Goal: Information Seeking & Learning: Find specific fact

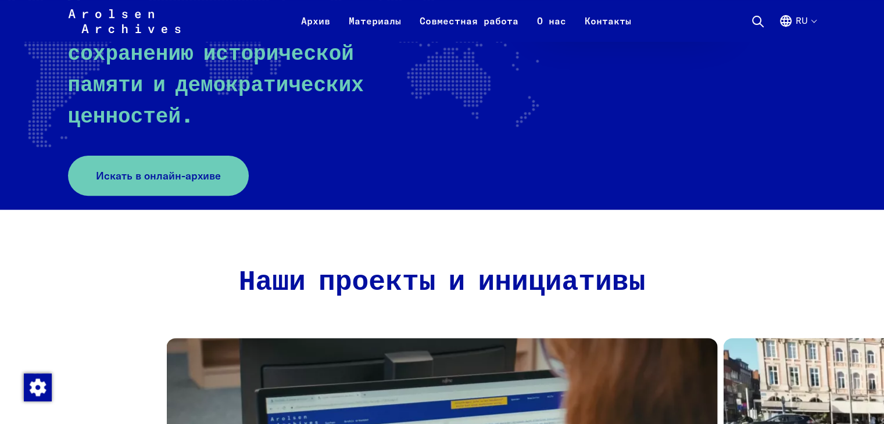
scroll to position [349, 0]
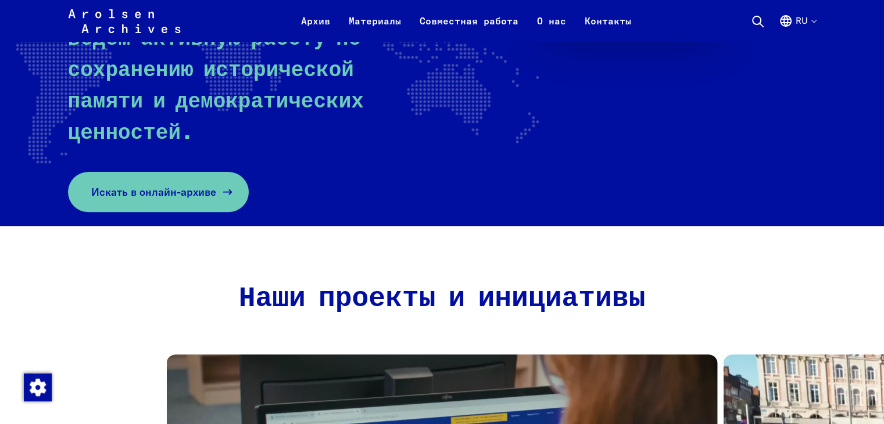
click at [159, 184] on span "Искать в онлайн-архиве" at bounding box center [153, 192] width 125 height 16
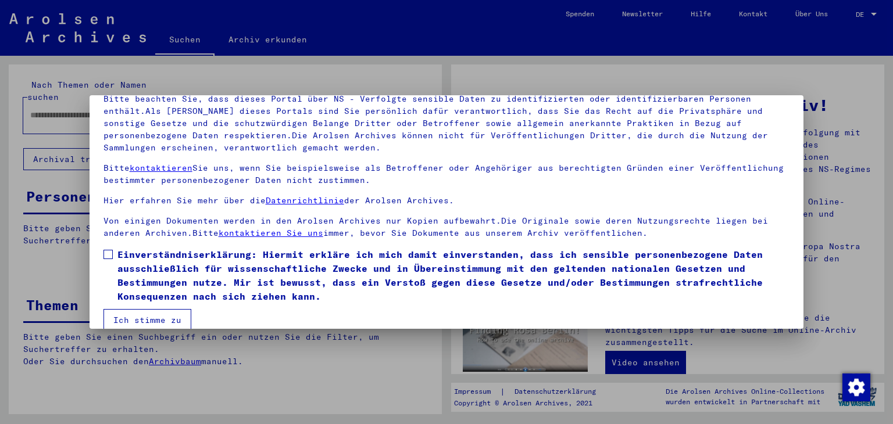
scroll to position [100, 0]
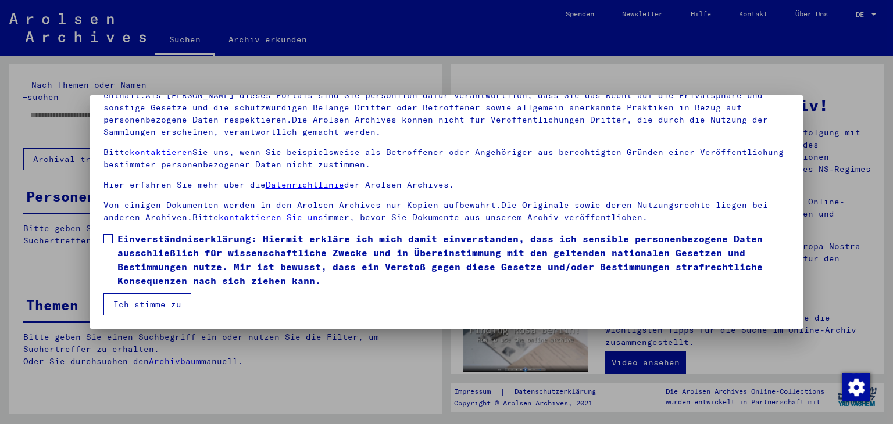
drag, startPoint x: 107, startPoint y: 238, endPoint x: 113, endPoint y: 249, distance: 13.3
click at [108, 238] on span at bounding box center [107, 238] width 9 height 9
click at [143, 301] on button "Ich stimme zu" at bounding box center [147, 305] width 88 height 22
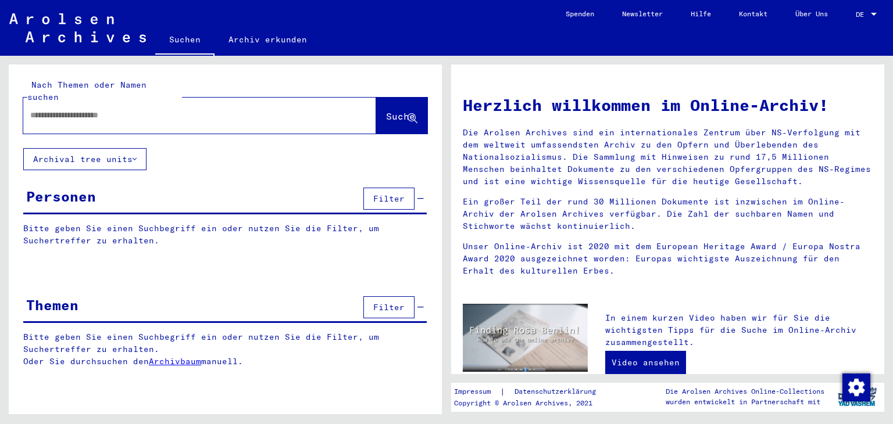
click at [240, 187] on div "Personen Filter" at bounding box center [224, 200] width 403 height 30
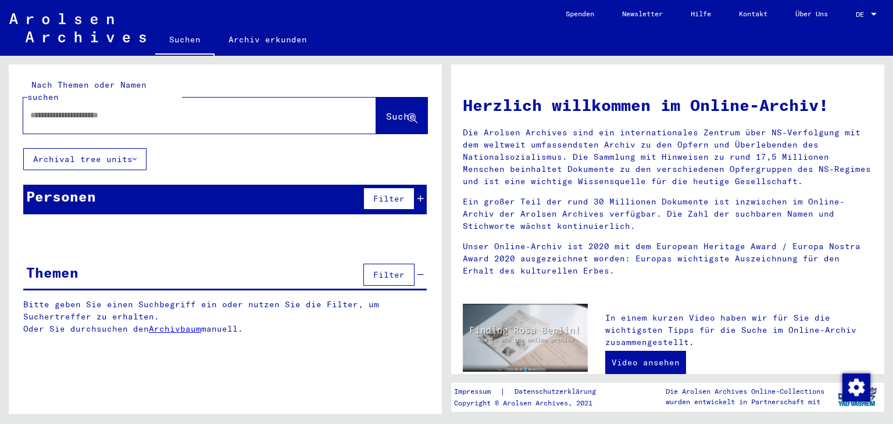
click at [207, 187] on div "Personen Filter" at bounding box center [224, 200] width 403 height 30
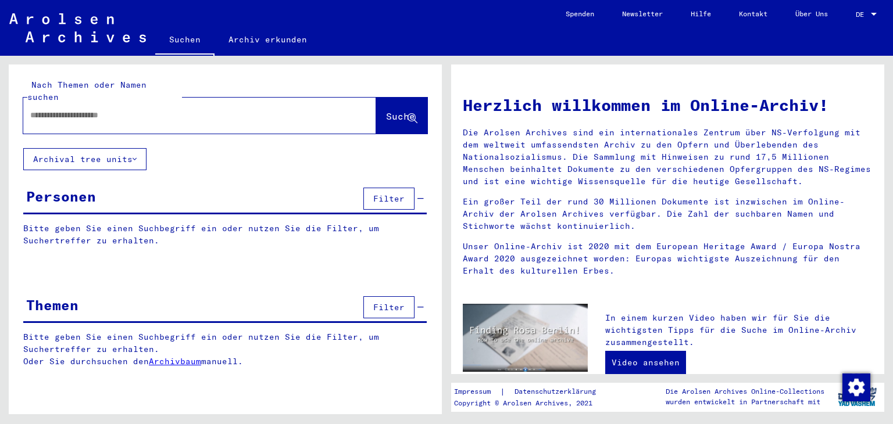
drag, startPoint x: 391, startPoint y: 189, endPoint x: 52, endPoint y: 220, distance: 339.8
click at [93, 213] on yv-its-grid-expansion-panel "Personen Filter Bitte geben Sie einen Suchbegriff ein oder nutzen Sie die Filte…" at bounding box center [225, 225] width 433 height 80
click at [49, 223] on p "Bitte geben Sie einen Suchbegriff ein oder nutzen Sie die Filter, um Suchertref…" at bounding box center [224, 235] width 403 height 24
click at [79, 109] on input "text" at bounding box center [185, 115] width 311 height 12
drag, startPoint x: 130, startPoint y: 98, endPoint x: 0, endPoint y: 111, distance: 130.3
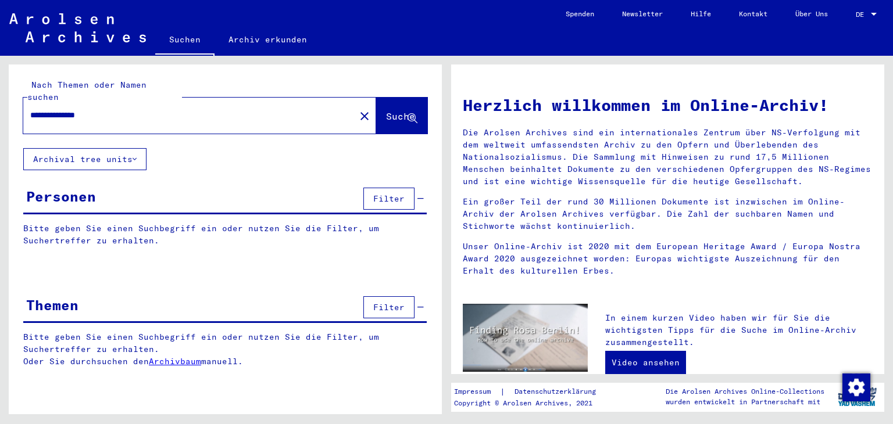
click at [0, 112] on div "**********" at bounding box center [223, 235] width 446 height 359
type input "**********"
click at [386, 110] on span "Suche" at bounding box center [400, 116] width 29 height 12
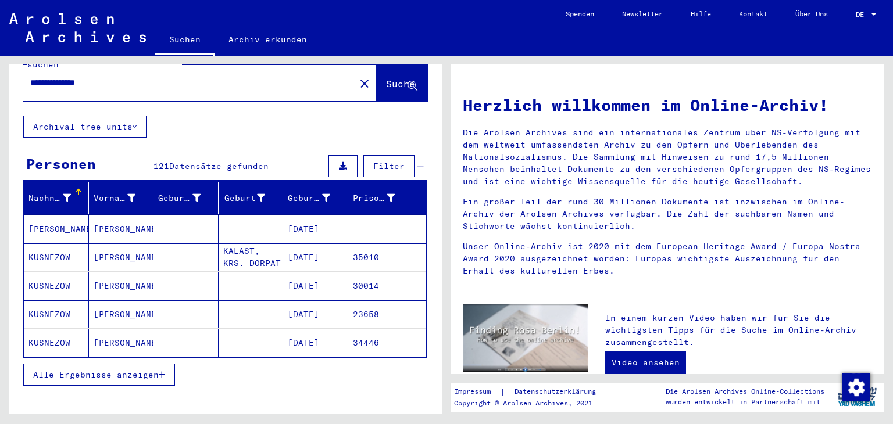
scroll to position [58, 0]
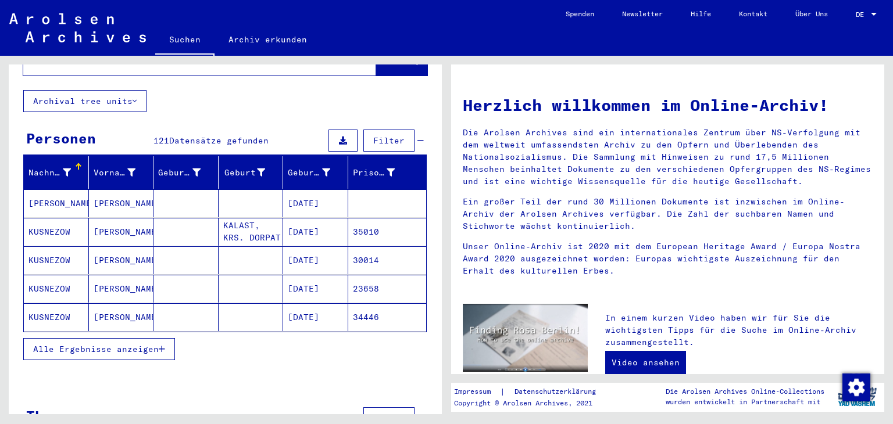
drag, startPoint x: 56, startPoint y: 217, endPoint x: 92, endPoint y: 217, distance: 36.0
click at [56, 218] on mat-cell "KUSNEZOW" at bounding box center [56, 232] width 65 height 28
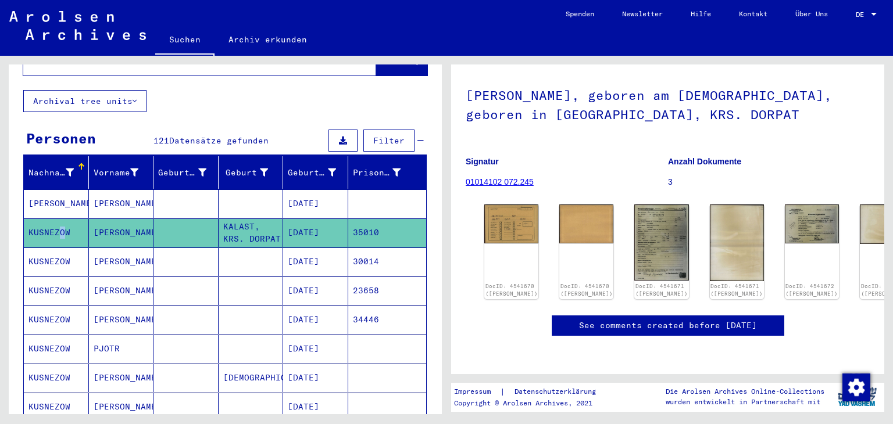
scroll to position [116, 0]
click at [505, 202] on img at bounding box center [511, 222] width 57 height 41
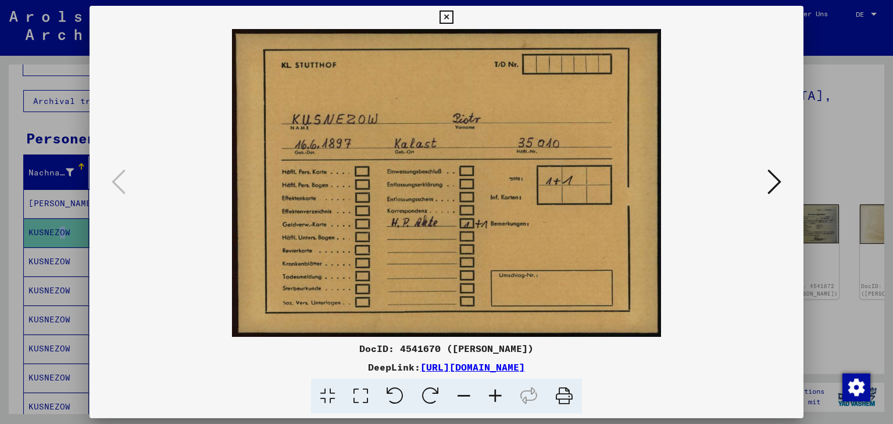
click at [777, 182] on icon at bounding box center [774, 182] width 14 height 28
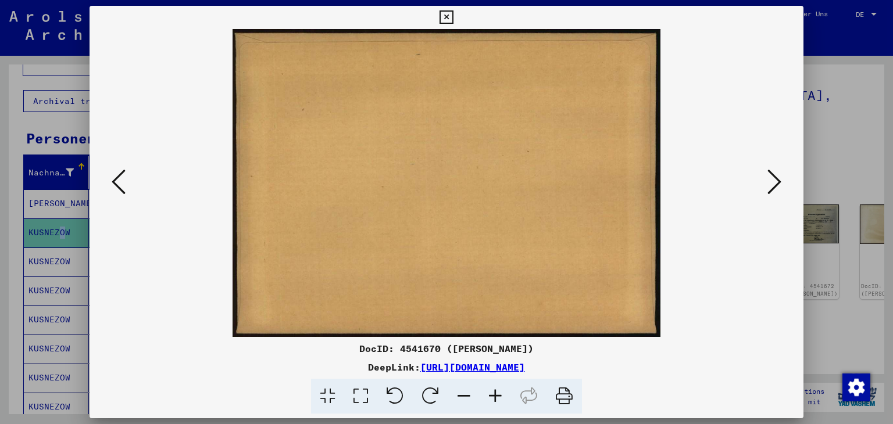
click at [776, 184] on icon at bounding box center [774, 182] width 14 height 28
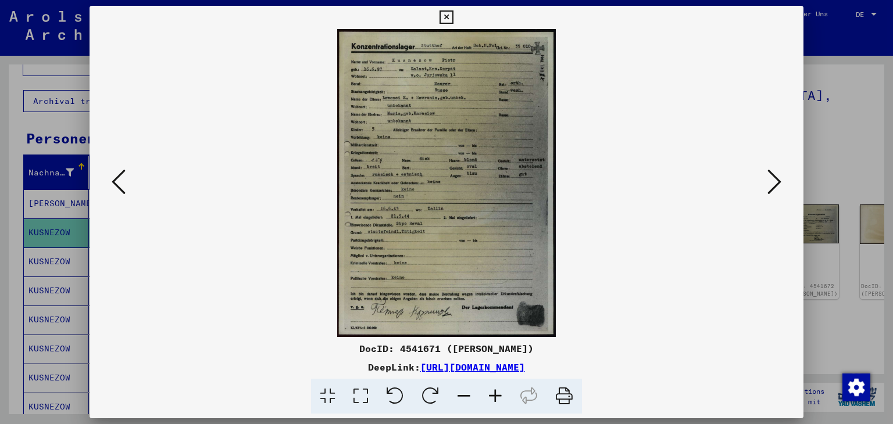
click at [495, 396] on icon at bounding box center [495, 396] width 31 height 35
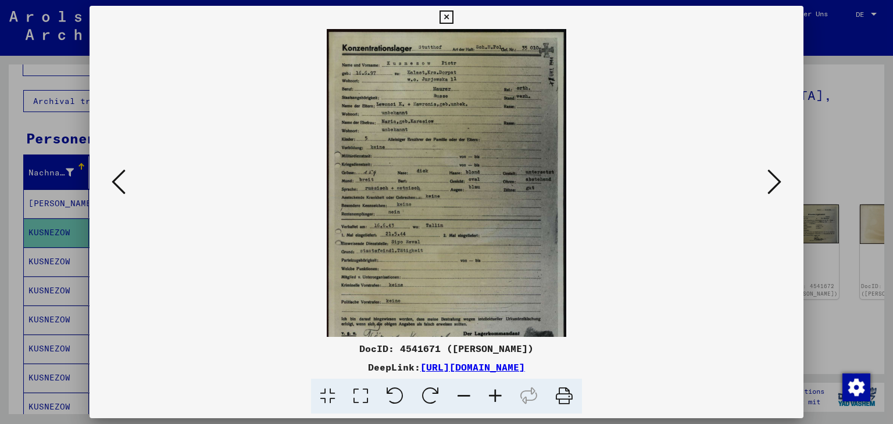
click at [495, 396] on icon at bounding box center [495, 396] width 31 height 35
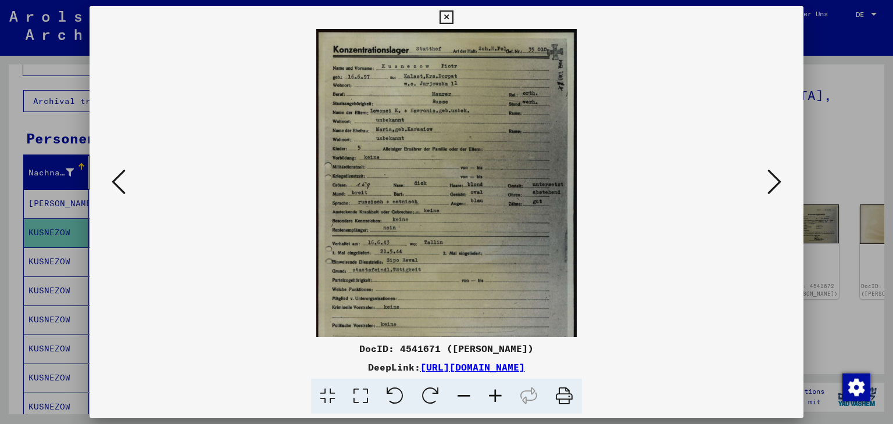
click at [360, 392] on icon at bounding box center [360, 396] width 33 height 35
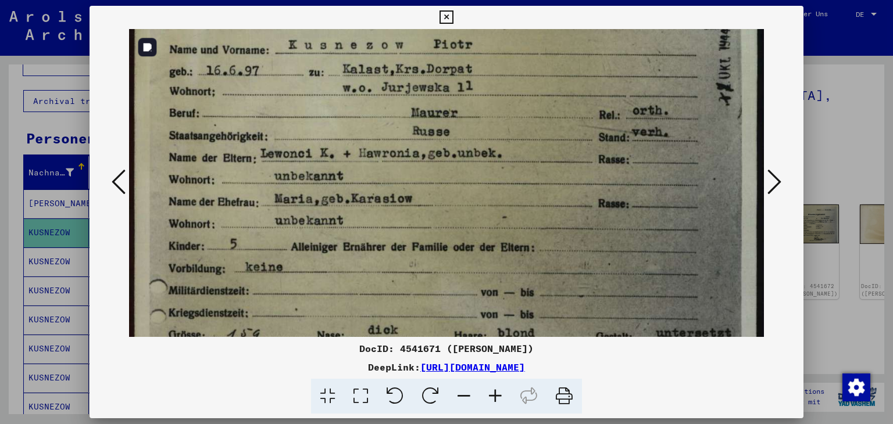
drag, startPoint x: 586, startPoint y: 236, endPoint x: 579, endPoint y: 159, distance: 77.1
click at [579, 159] on img at bounding box center [446, 401] width 635 height 894
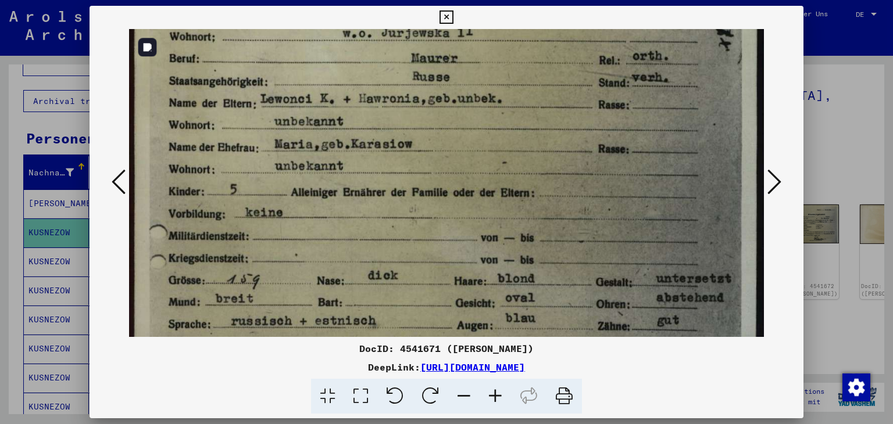
scroll to position [131, 0]
drag, startPoint x: 573, startPoint y: 225, endPoint x: 562, endPoint y: 174, distance: 52.3
click at [562, 174] on img at bounding box center [446, 345] width 635 height 894
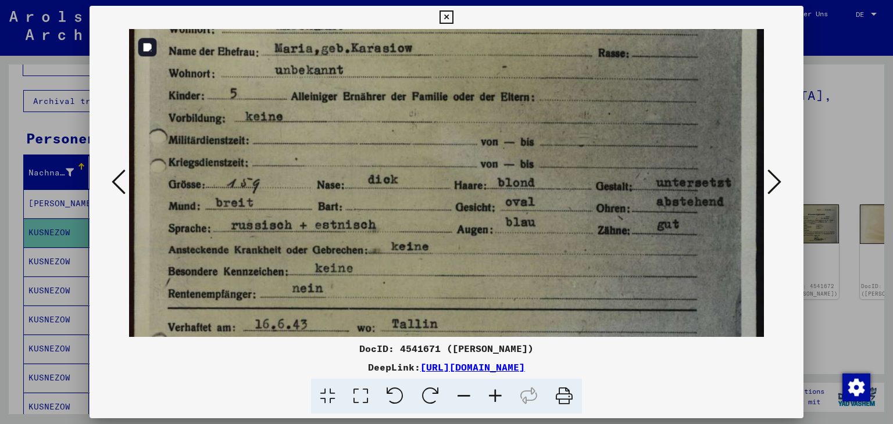
drag, startPoint x: 342, startPoint y: 258, endPoint x: 342, endPoint y: 166, distance: 91.3
click at [342, 166] on img at bounding box center [446, 250] width 635 height 894
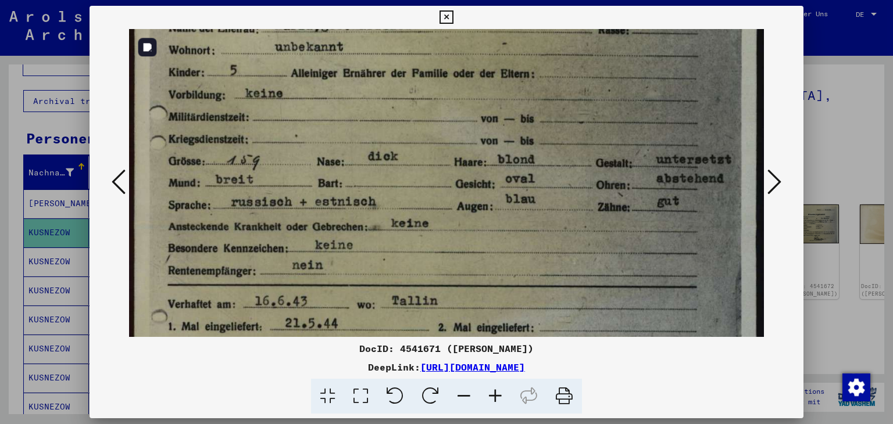
scroll to position [269, 0]
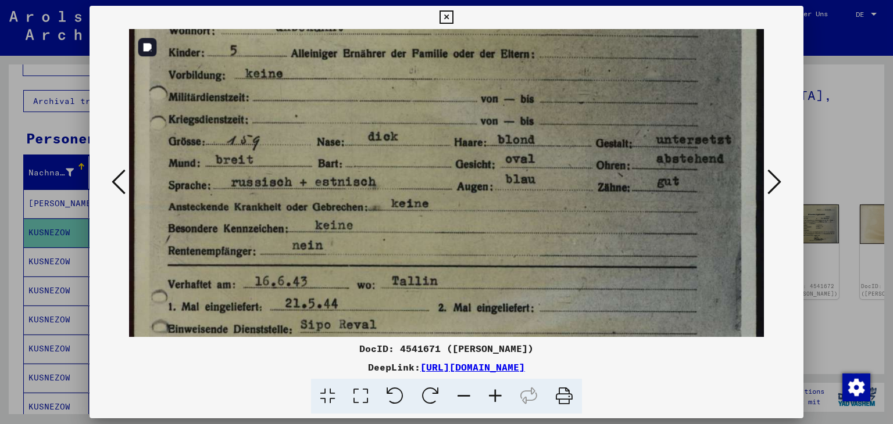
drag, startPoint x: 393, startPoint y: 237, endPoint x: 393, endPoint y: 194, distance: 43.0
click at [393, 194] on img at bounding box center [446, 207] width 635 height 894
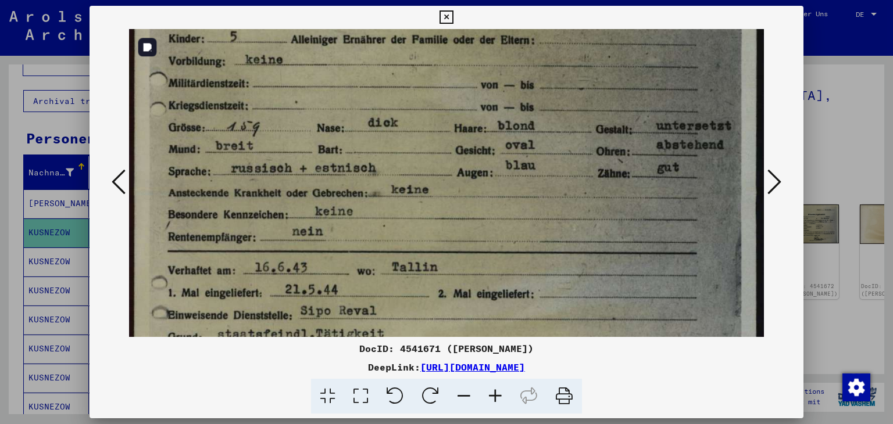
scroll to position [283, 0]
drag, startPoint x: 477, startPoint y: 256, endPoint x: 475, endPoint y: 242, distance: 14.1
click at [475, 242] on img at bounding box center [446, 193] width 635 height 894
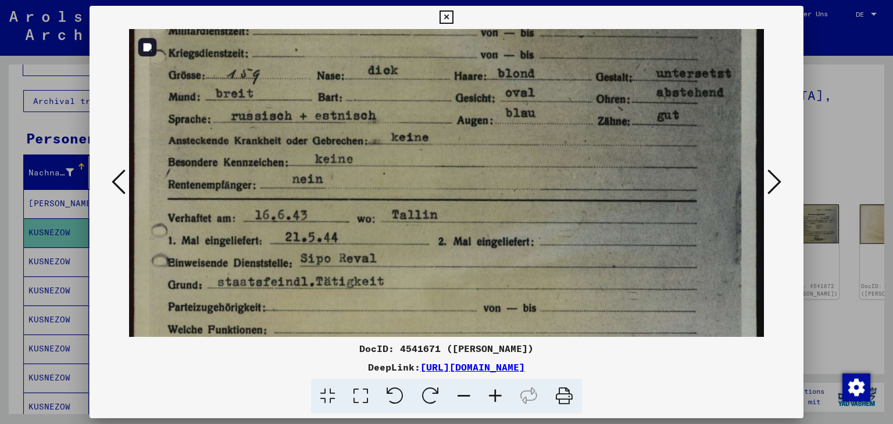
scroll to position [336, 0]
drag, startPoint x: 475, startPoint y: 242, endPoint x: 469, endPoint y: 190, distance: 52.1
click at [469, 190] on img at bounding box center [446, 140] width 635 height 894
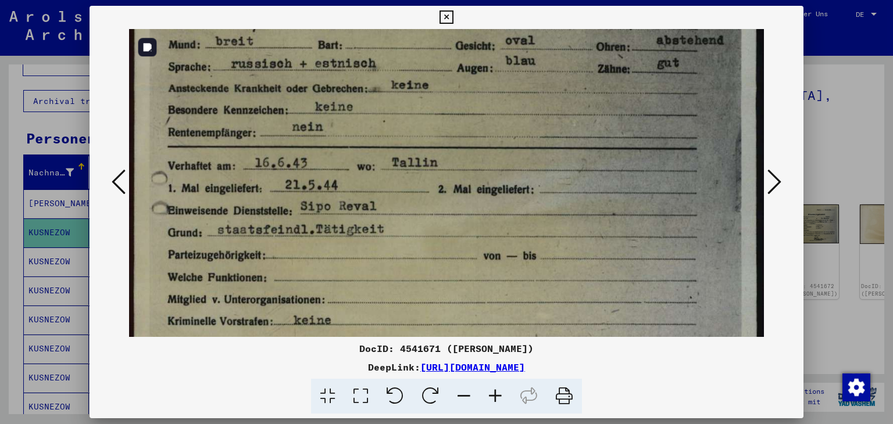
scroll to position [391, 0]
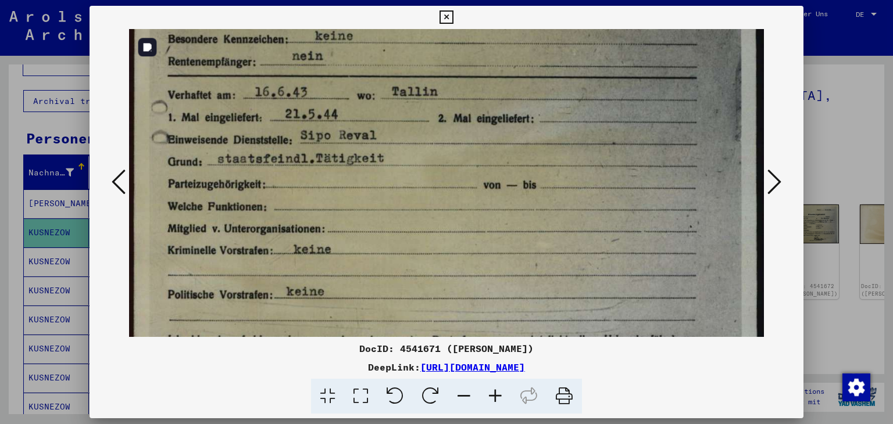
drag, startPoint x: 484, startPoint y: 277, endPoint x: 486, endPoint y: 159, distance: 118.6
click at [486, 159] on img at bounding box center [446, 18] width 635 height 894
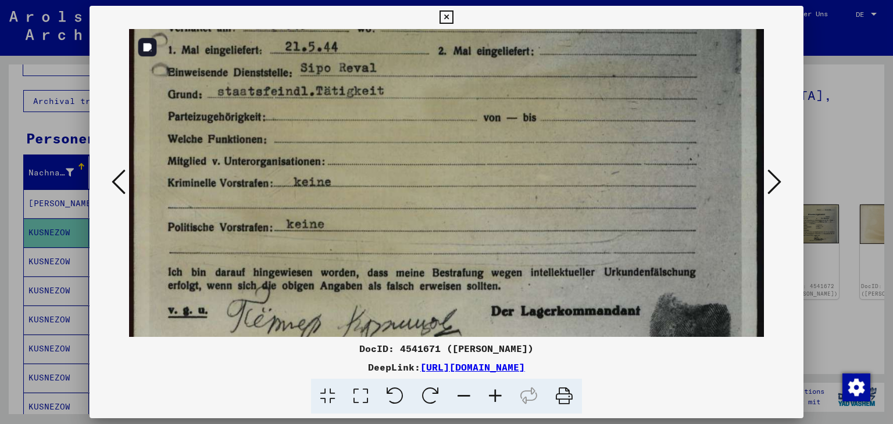
drag, startPoint x: 472, startPoint y: 240, endPoint x: 469, endPoint y: 180, distance: 60.6
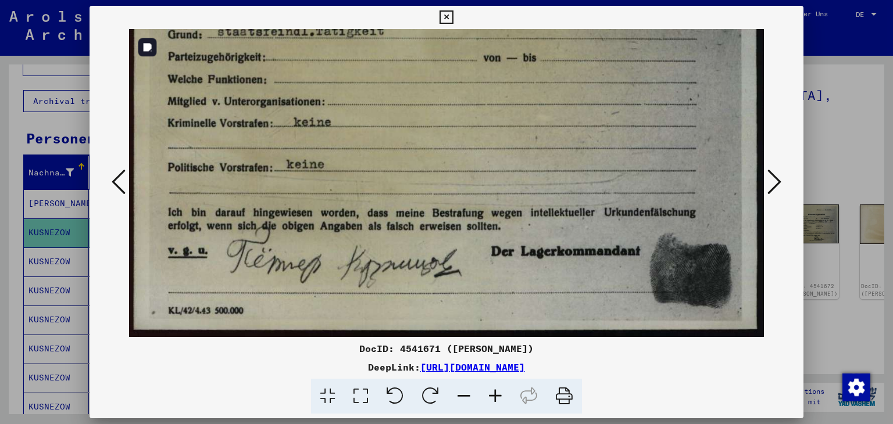
drag, startPoint x: 476, startPoint y: 227, endPoint x: 471, endPoint y: 184, distance: 42.8
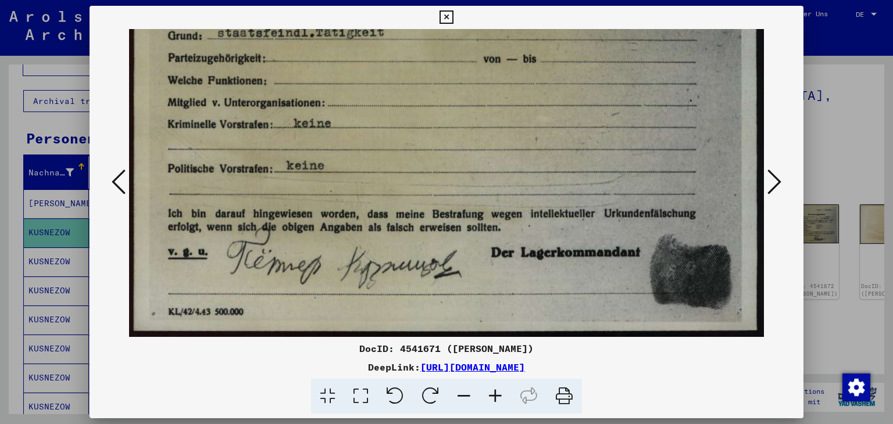
click at [773, 180] on icon at bounding box center [774, 182] width 14 height 28
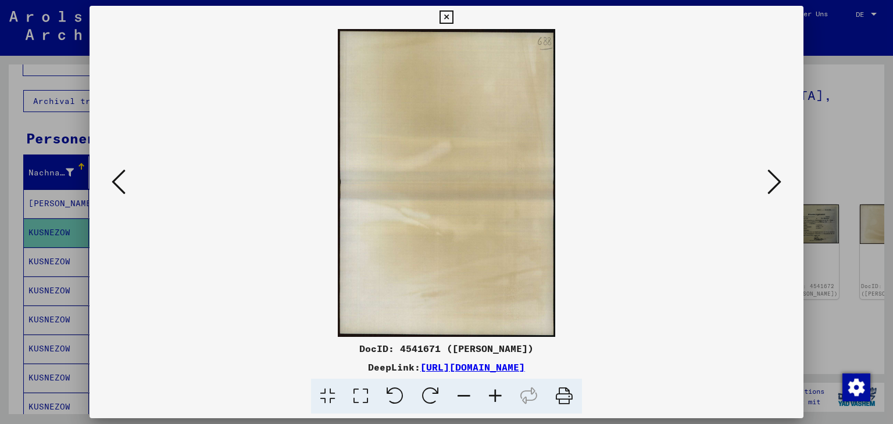
click at [774, 184] on icon at bounding box center [774, 182] width 14 height 28
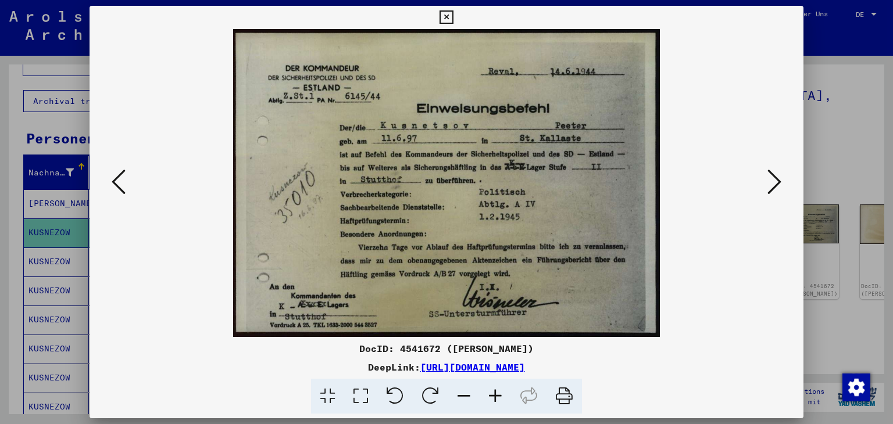
click at [498, 395] on icon at bounding box center [495, 396] width 31 height 35
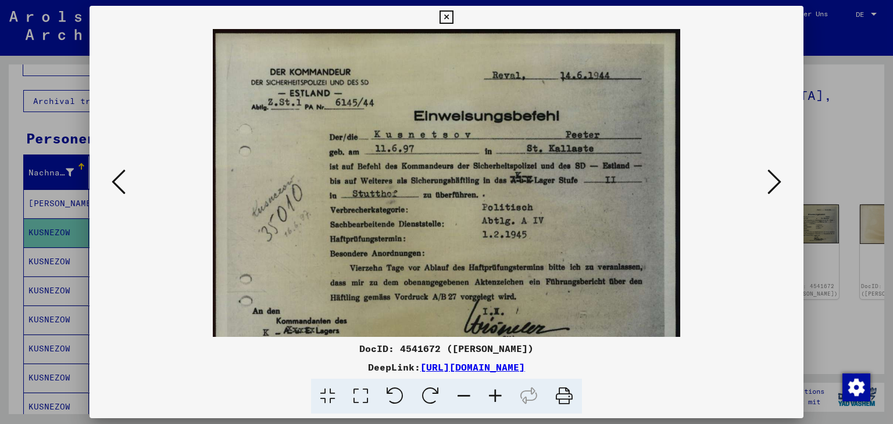
click at [498, 395] on icon at bounding box center [495, 396] width 31 height 35
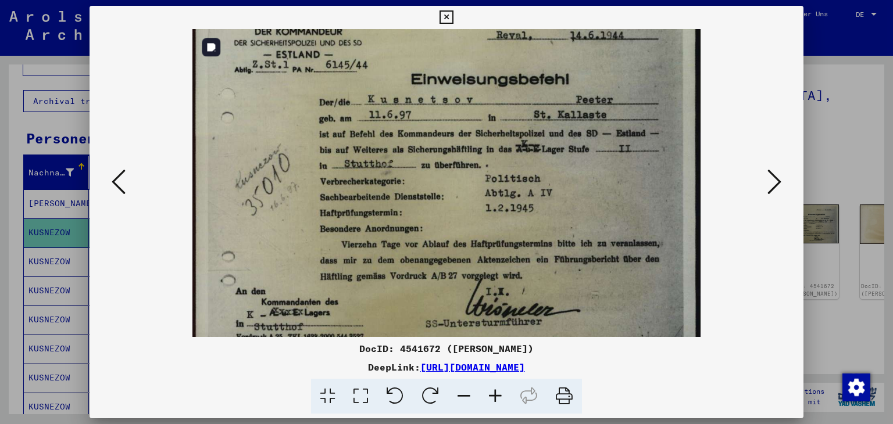
scroll to position [58, 0]
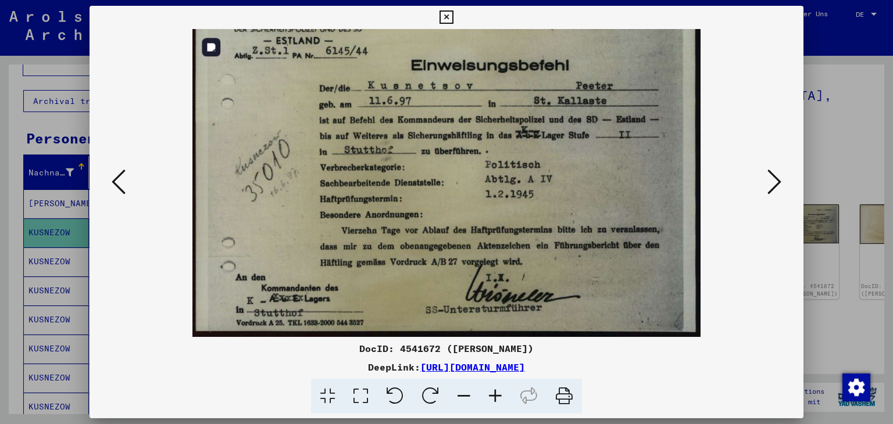
drag, startPoint x: 495, startPoint y: 276, endPoint x: 485, endPoint y: 189, distance: 87.2
click at [485, 189] on img at bounding box center [446, 154] width 508 height 366
click at [774, 183] on icon at bounding box center [774, 182] width 14 height 28
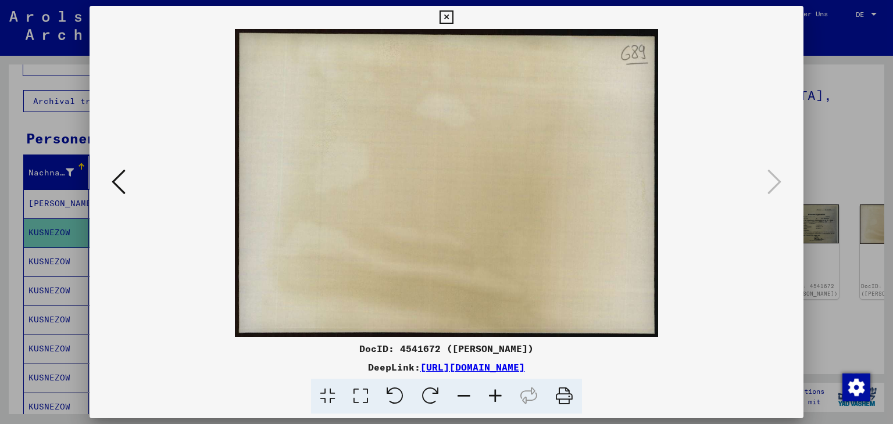
click at [127, 192] on button at bounding box center [118, 182] width 21 height 33
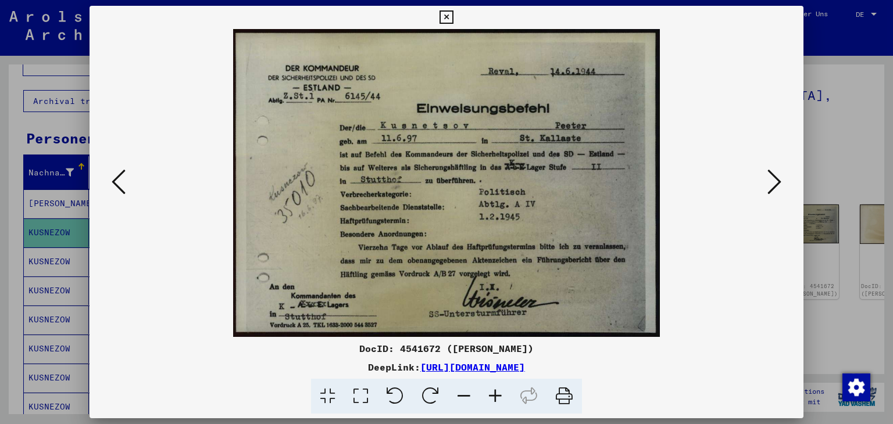
click at [127, 191] on button at bounding box center [118, 182] width 21 height 33
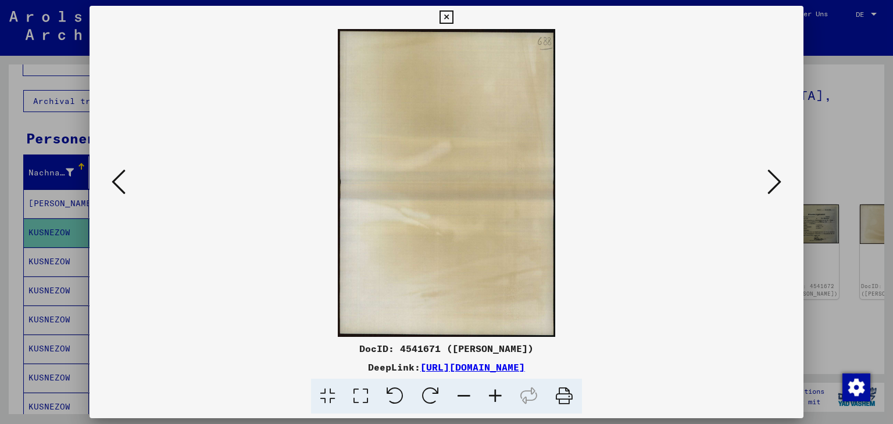
click at [128, 190] on button at bounding box center [118, 182] width 21 height 33
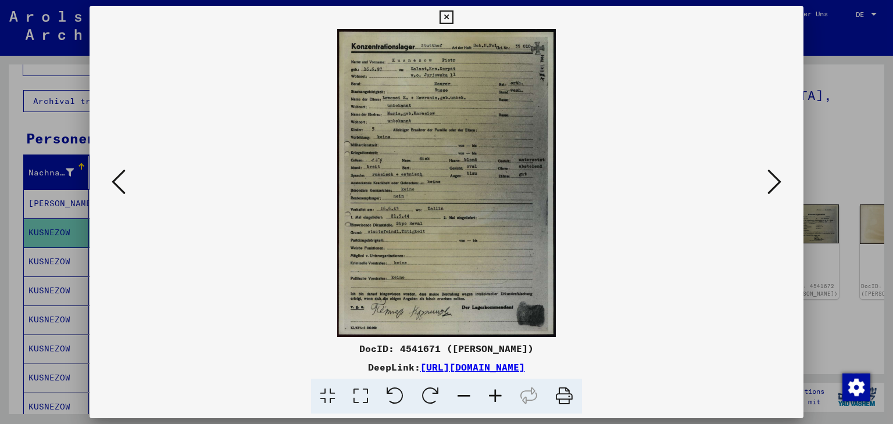
click at [128, 190] on button at bounding box center [118, 182] width 21 height 33
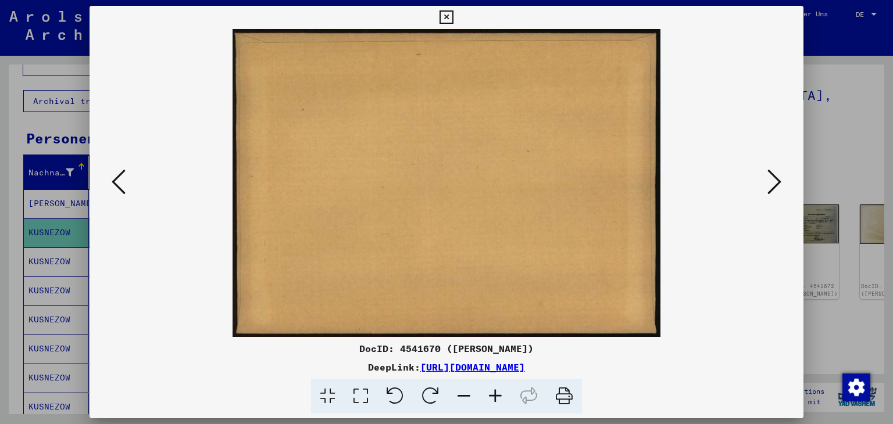
click at [128, 189] on button at bounding box center [118, 182] width 21 height 33
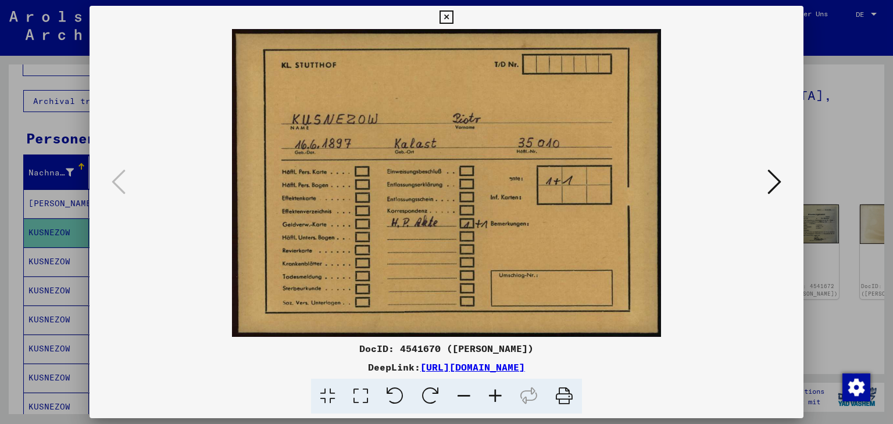
click at [128, 189] on div at bounding box center [447, 183] width 714 height 308
click at [446, 16] on icon at bounding box center [446, 17] width 13 height 14
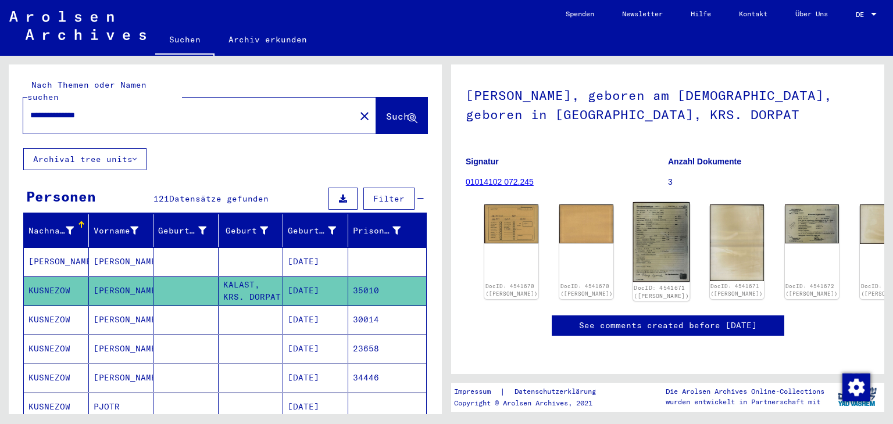
click at [633, 202] on img at bounding box center [661, 242] width 57 height 80
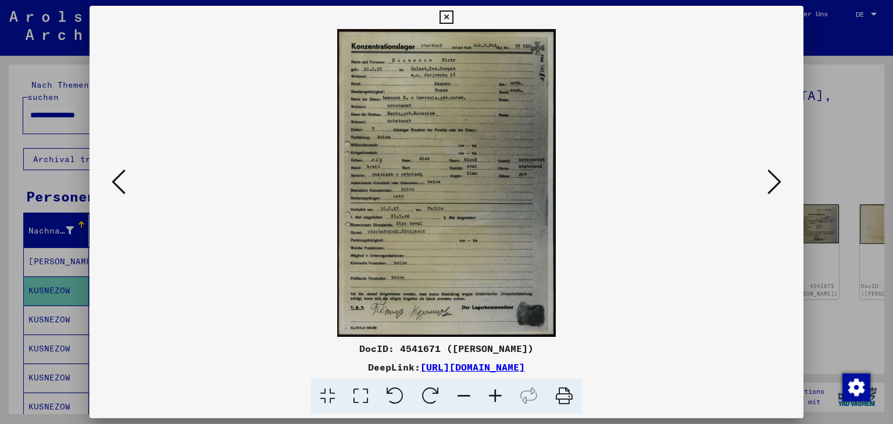
click at [495, 396] on icon at bounding box center [495, 396] width 31 height 35
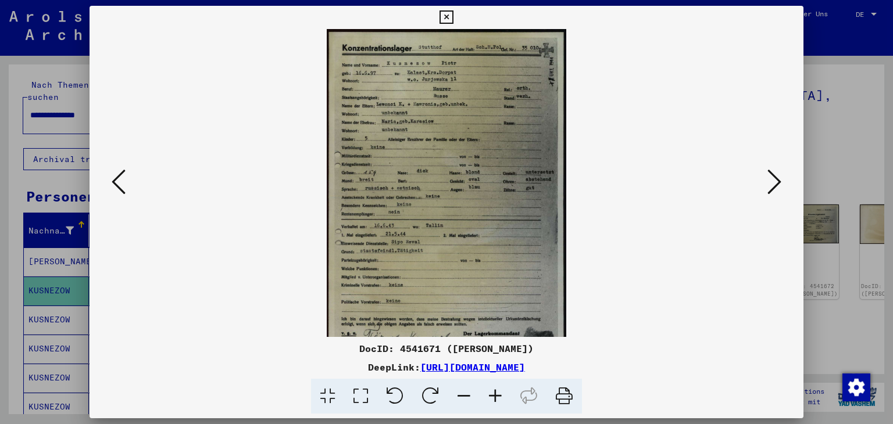
click at [495, 396] on icon at bounding box center [495, 396] width 31 height 35
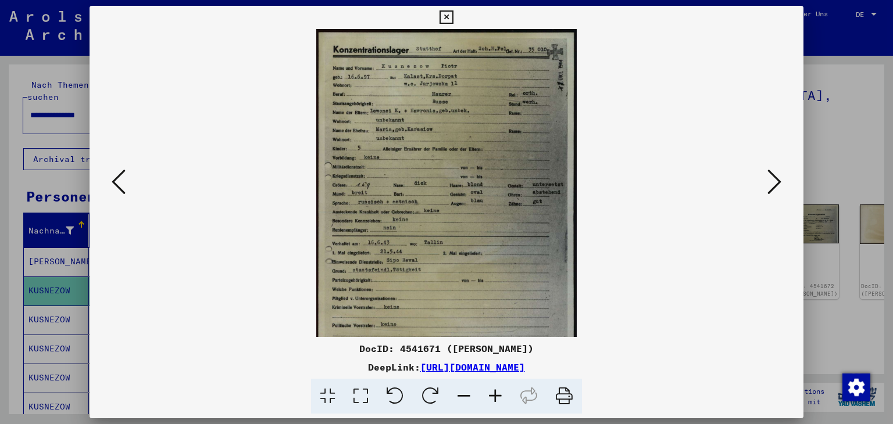
click at [495, 396] on icon at bounding box center [495, 396] width 31 height 35
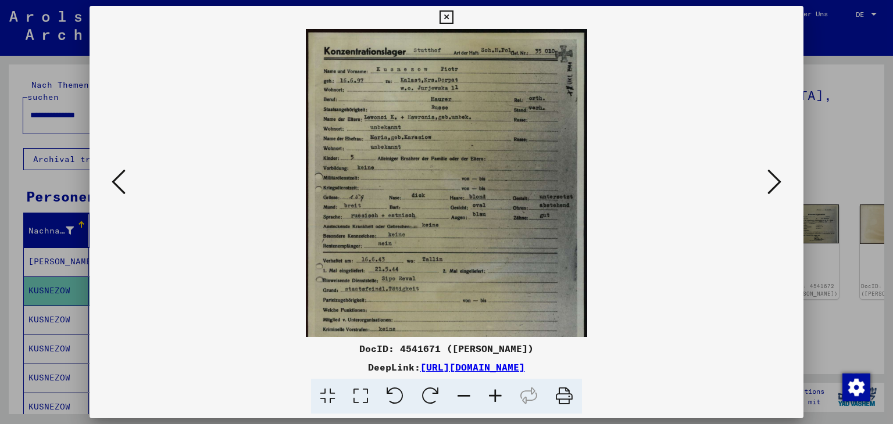
click at [495, 396] on icon at bounding box center [495, 396] width 31 height 35
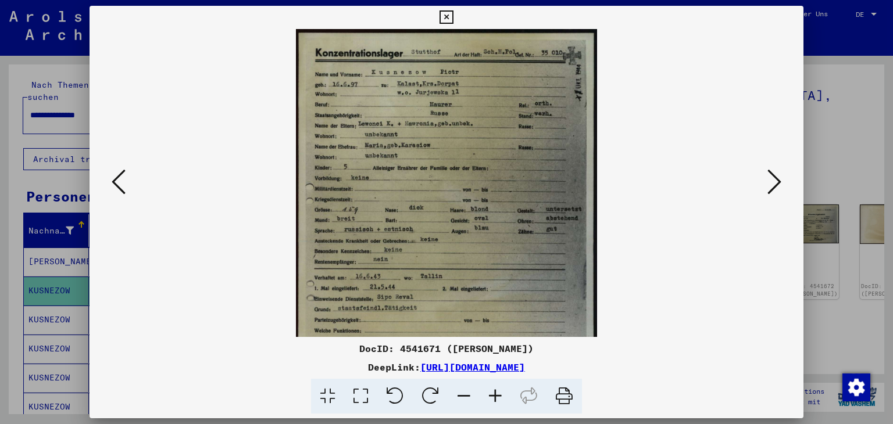
click at [495, 396] on icon at bounding box center [495, 396] width 31 height 35
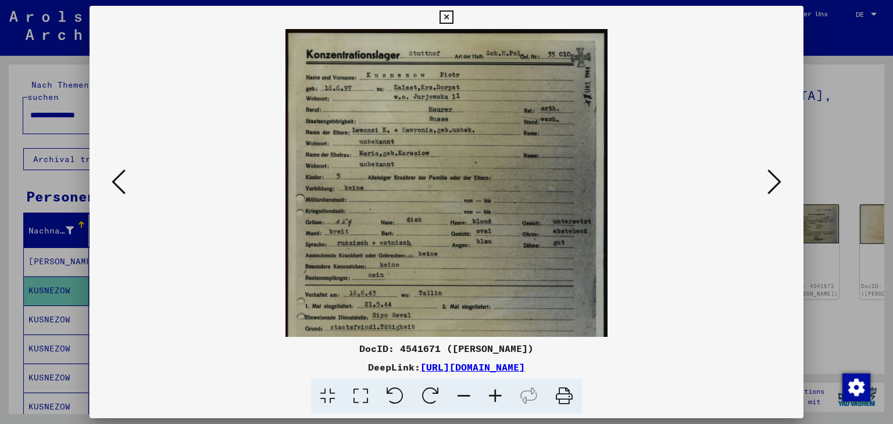
click at [495, 396] on icon at bounding box center [495, 396] width 31 height 35
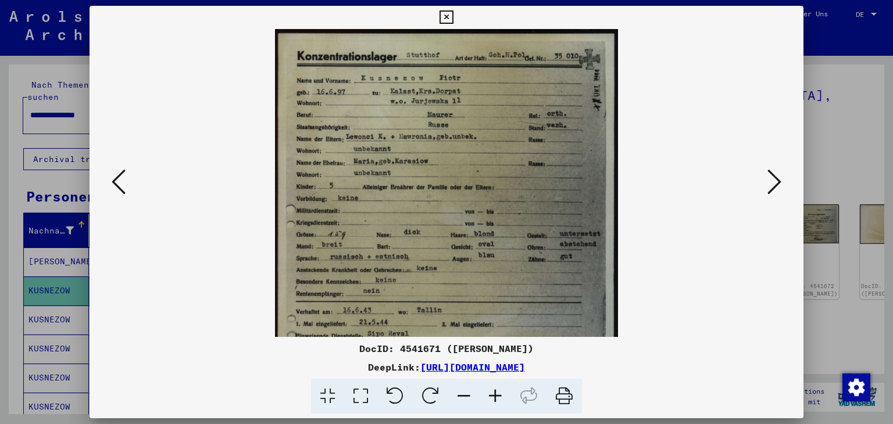
click at [495, 396] on icon at bounding box center [495, 396] width 31 height 35
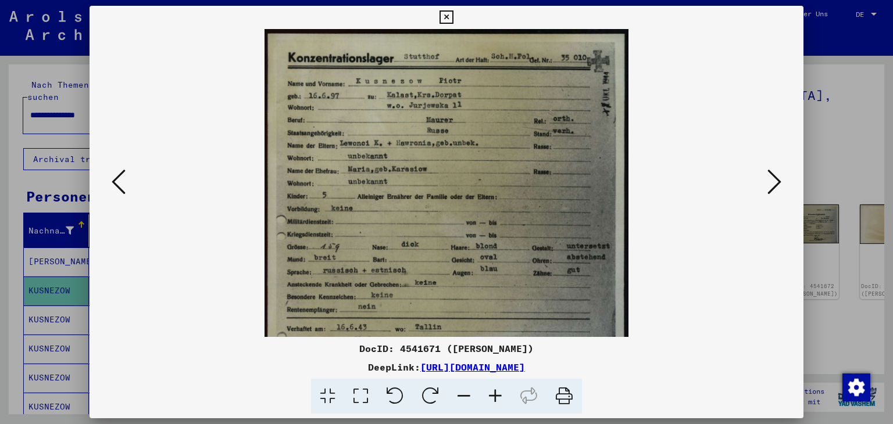
click at [493, 396] on icon at bounding box center [495, 396] width 31 height 35
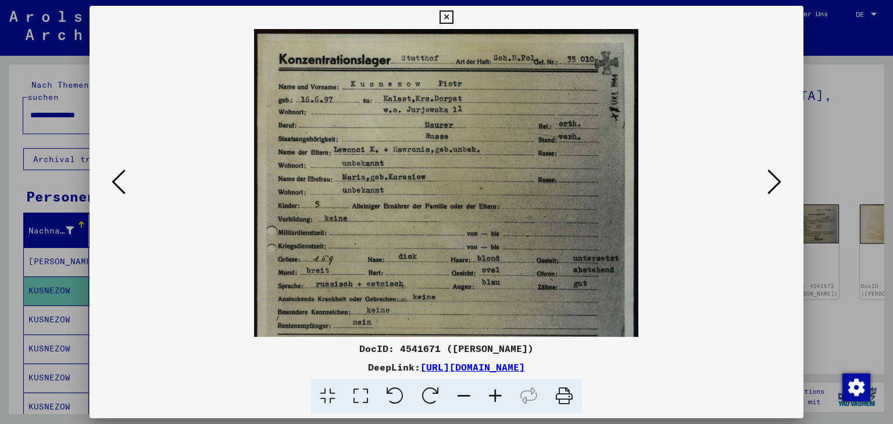
click at [493, 396] on icon at bounding box center [495, 396] width 31 height 35
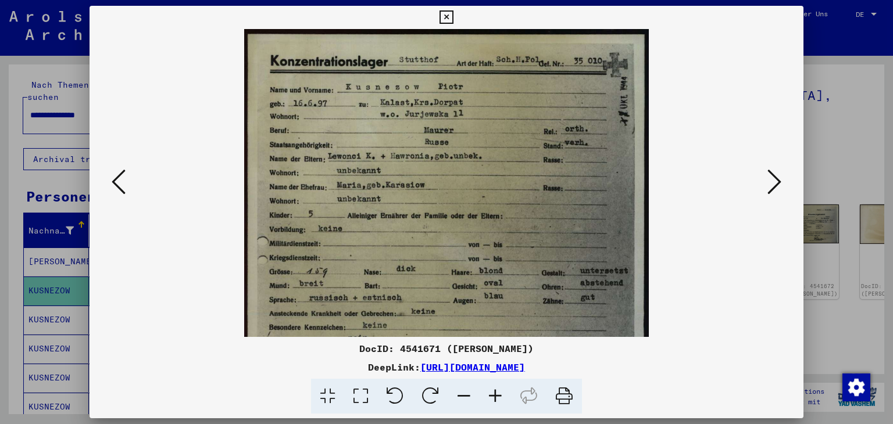
click at [494, 396] on icon at bounding box center [495, 396] width 31 height 35
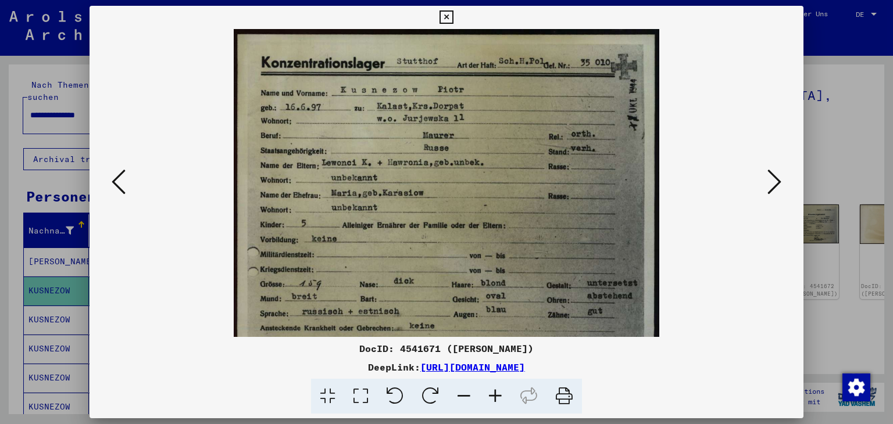
click at [494, 396] on icon at bounding box center [495, 396] width 31 height 35
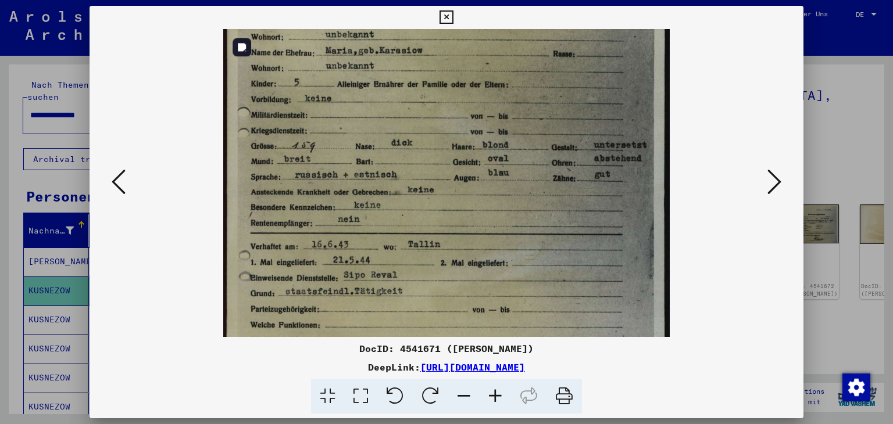
drag, startPoint x: 528, startPoint y: 238, endPoint x: 510, endPoint y: 98, distance: 141.3
click at [515, 89] on img at bounding box center [446, 192] width 446 height 628
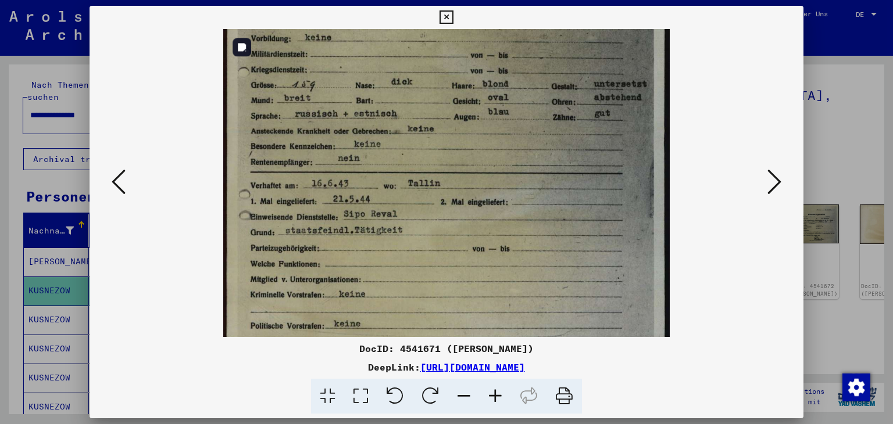
scroll to position [231, 0]
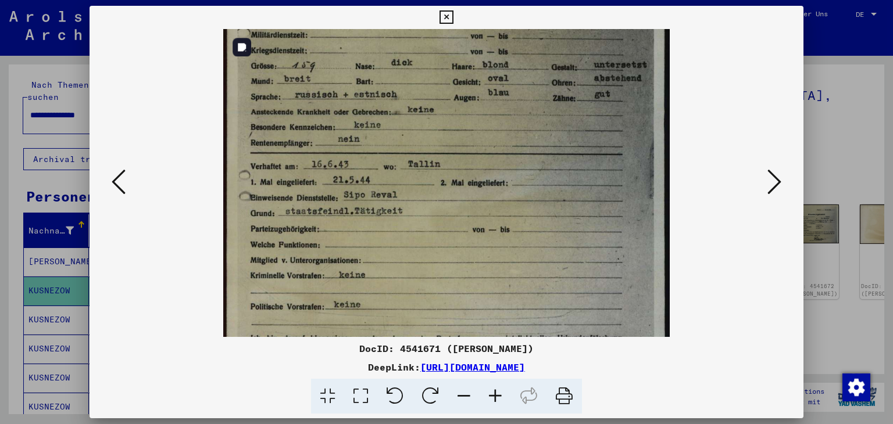
drag, startPoint x: 497, startPoint y: 183, endPoint x: 508, endPoint y: 128, distance: 55.6
click at [508, 128] on img at bounding box center [446, 112] width 446 height 628
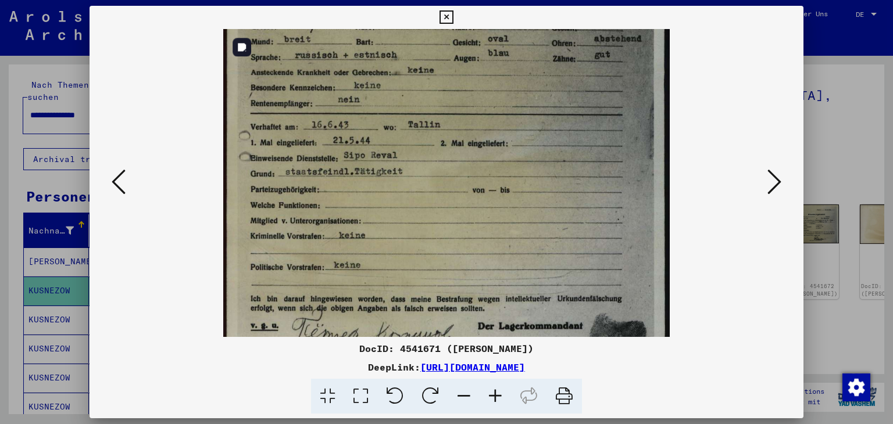
scroll to position [272, 0]
drag, startPoint x: 493, startPoint y: 233, endPoint x: 495, endPoint y: 192, distance: 40.2
click at [495, 192] on img at bounding box center [446, 71] width 446 height 628
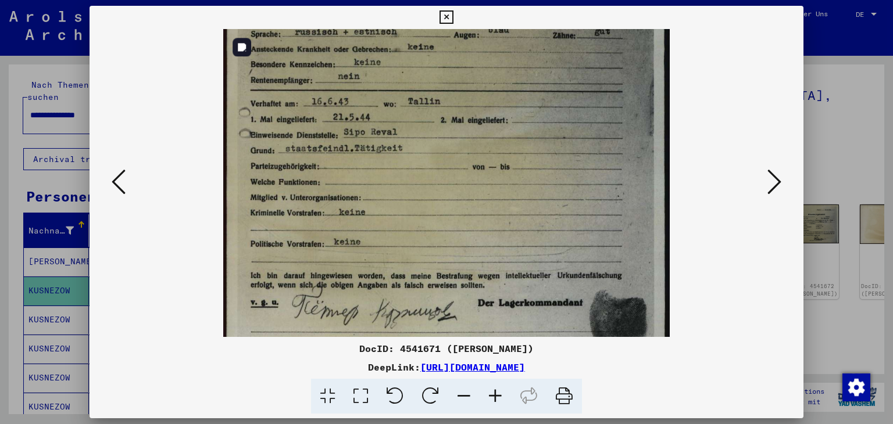
scroll to position [294, 0]
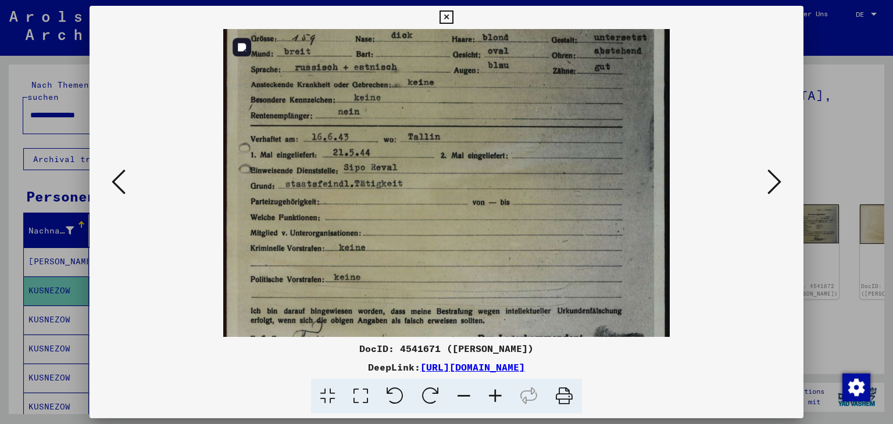
drag, startPoint x: 530, startPoint y: 249, endPoint x: 516, endPoint y: 235, distance: 19.3
click at [521, 266] on img at bounding box center [446, 85] width 446 height 628
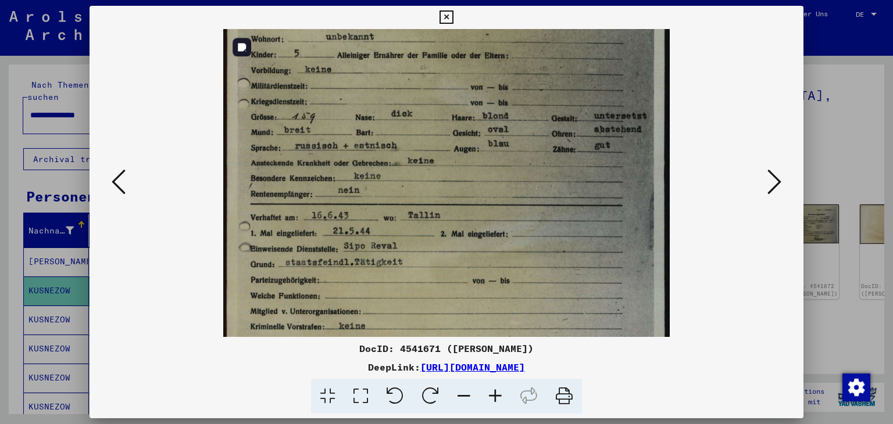
drag, startPoint x: 486, startPoint y: 180, endPoint x: 488, endPoint y: 233, distance: 52.4
click at [488, 233] on img at bounding box center [446, 163] width 446 height 628
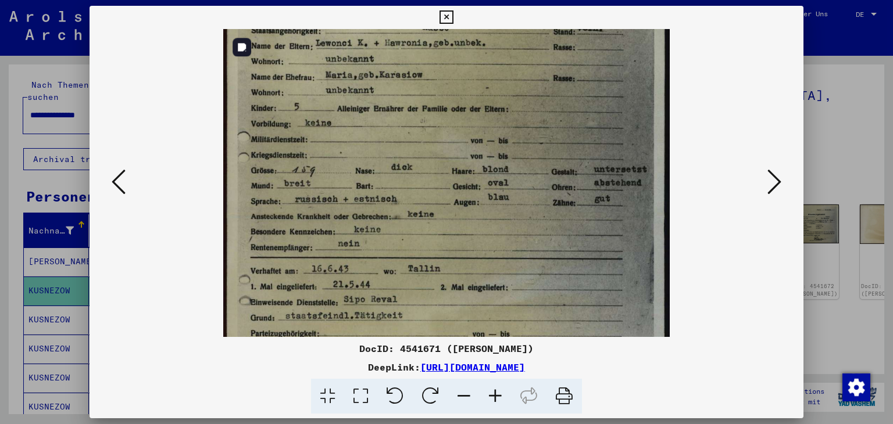
drag, startPoint x: 392, startPoint y: 190, endPoint x: 395, endPoint y: 244, distance: 54.2
click at [395, 244] on img at bounding box center [446, 217] width 446 height 628
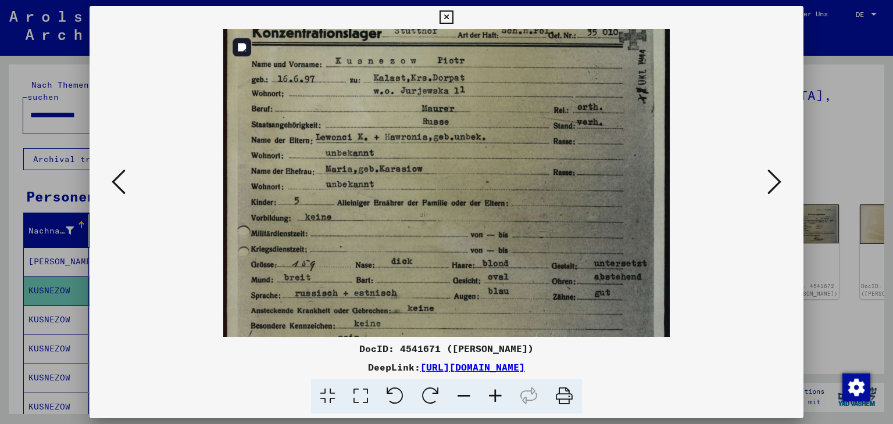
drag, startPoint x: 379, startPoint y: 161, endPoint x: 391, endPoint y: 251, distance: 90.9
click at [391, 254] on img at bounding box center [446, 311] width 446 height 628
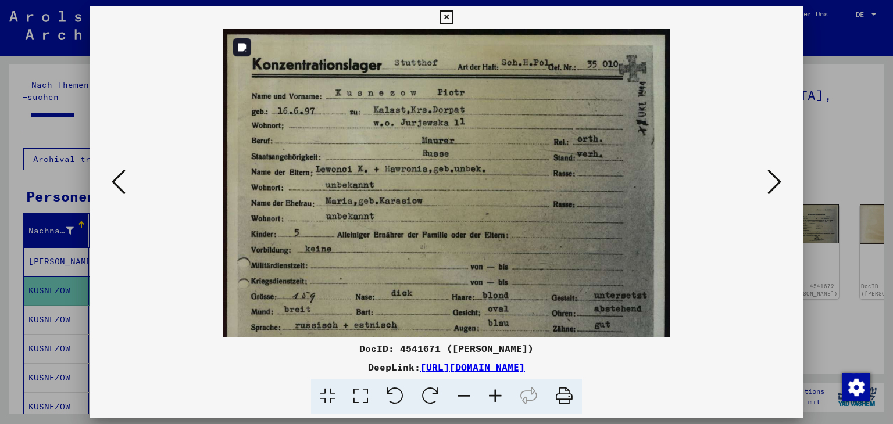
drag, startPoint x: 382, startPoint y: 213, endPoint x: 384, endPoint y: 230, distance: 16.9
click at [384, 235] on img at bounding box center [446, 343] width 446 height 628
click at [774, 180] on icon at bounding box center [774, 182] width 14 height 28
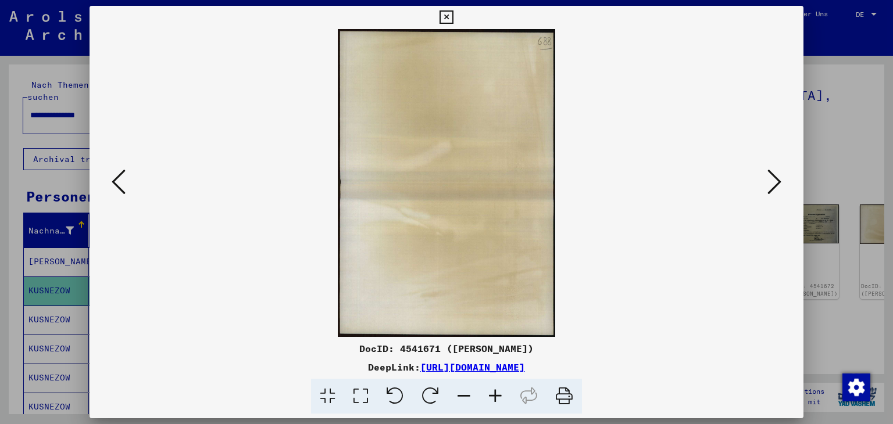
click at [774, 184] on icon at bounding box center [774, 182] width 14 height 28
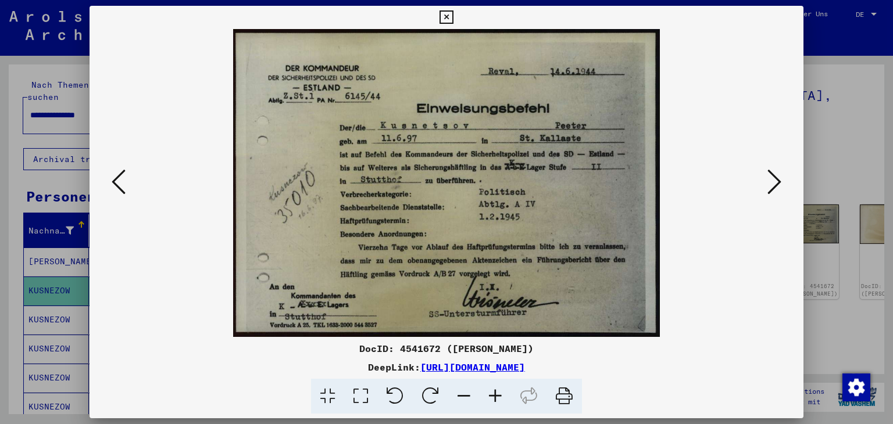
click at [776, 188] on icon at bounding box center [774, 182] width 14 height 28
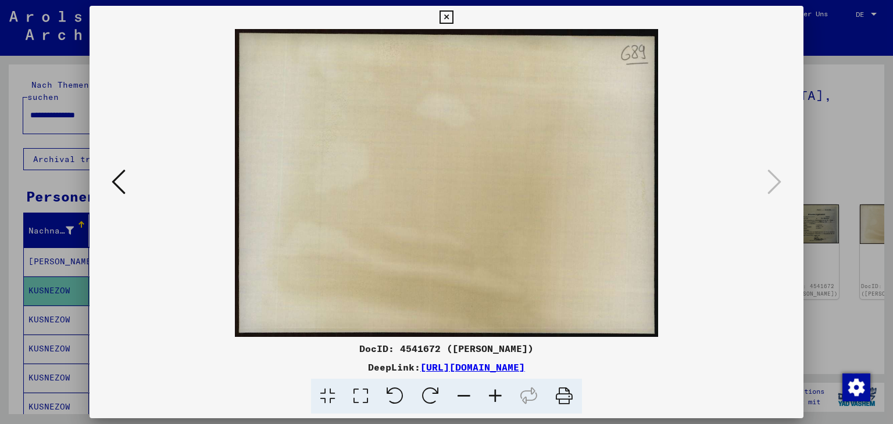
click at [117, 178] on icon at bounding box center [119, 182] width 14 height 28
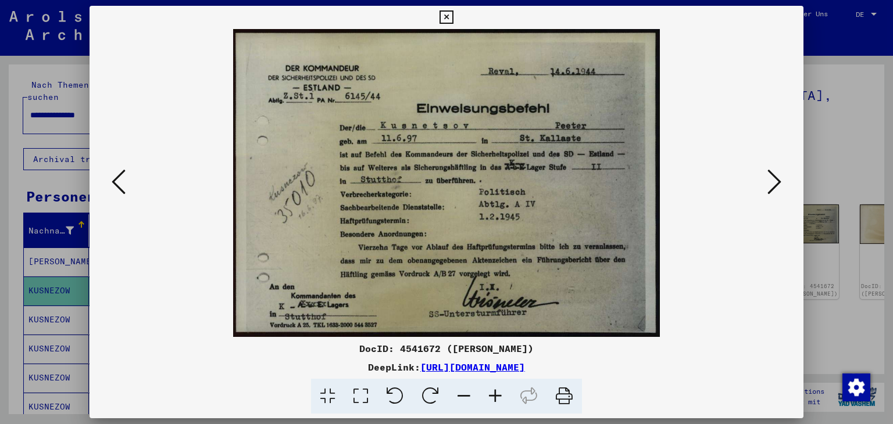
click at [117, 178] on icon at bounding box center [119, 182] width 14 height 28
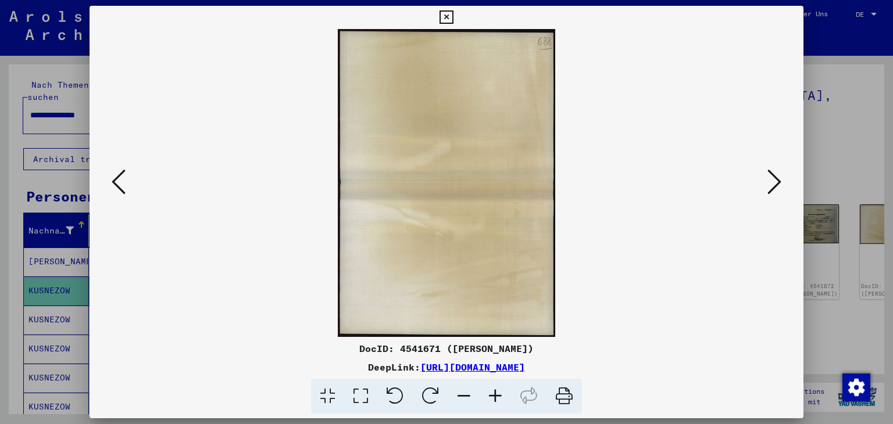
click at [117, 178] on icon at bounding box center [119, 182] width 14 height 28
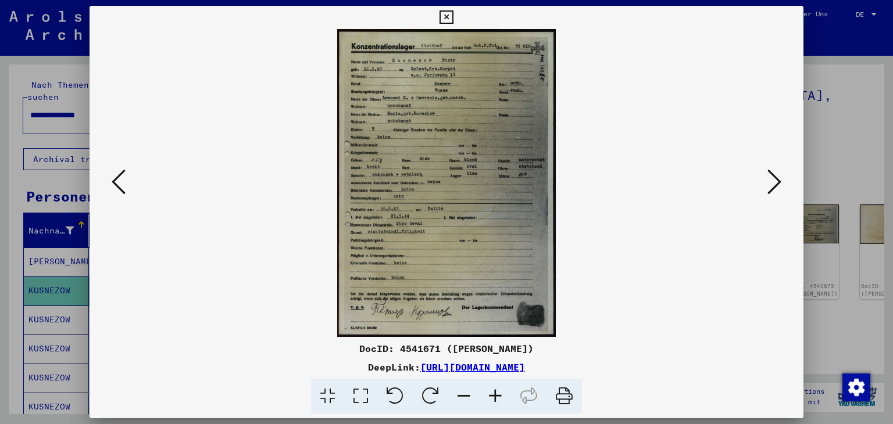
click at [498, 394] on icon at bounding box center [495, 396] width 31 height 35
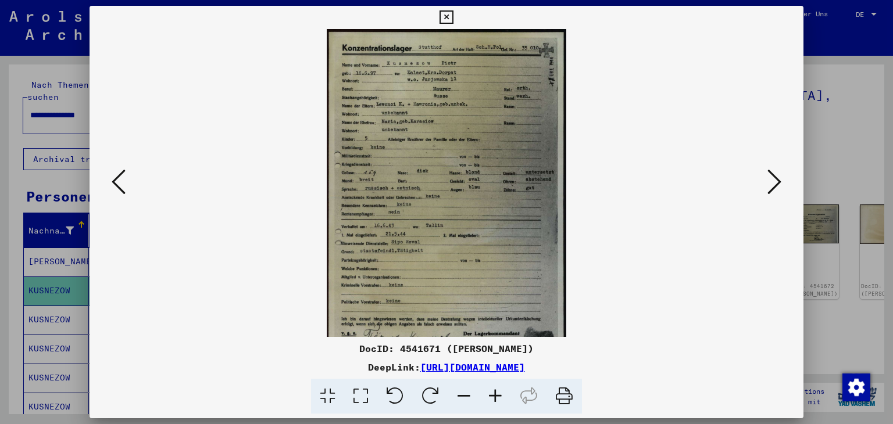
click at [497, 394] on icon at bounding box center [495, 396] width 31 height 35
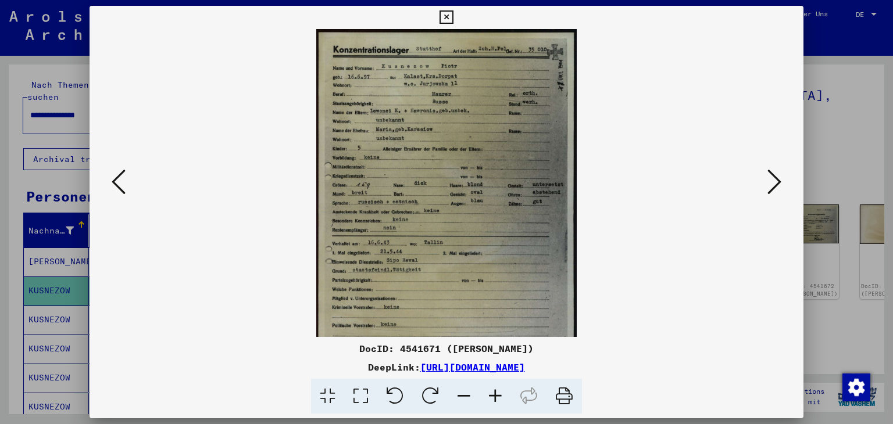
click at [497, 394] on icon at bounding box center [495, 396] width 31 height 35
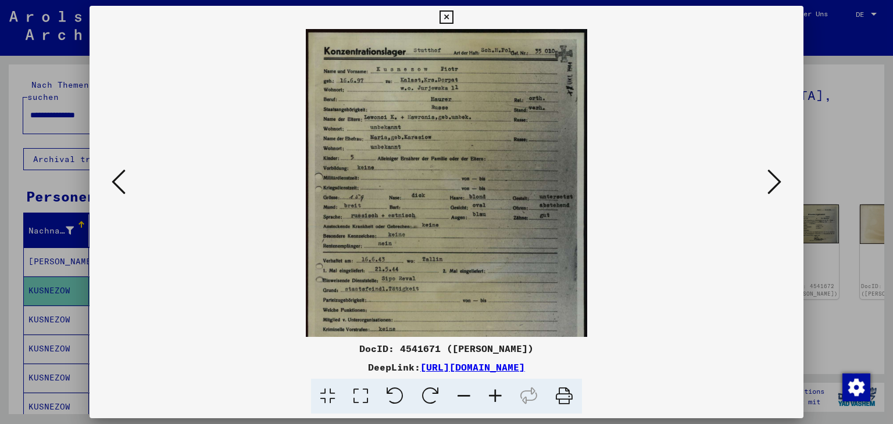
click at [497, 394] on icon at bounding box center [495, 396] width 31 height 35
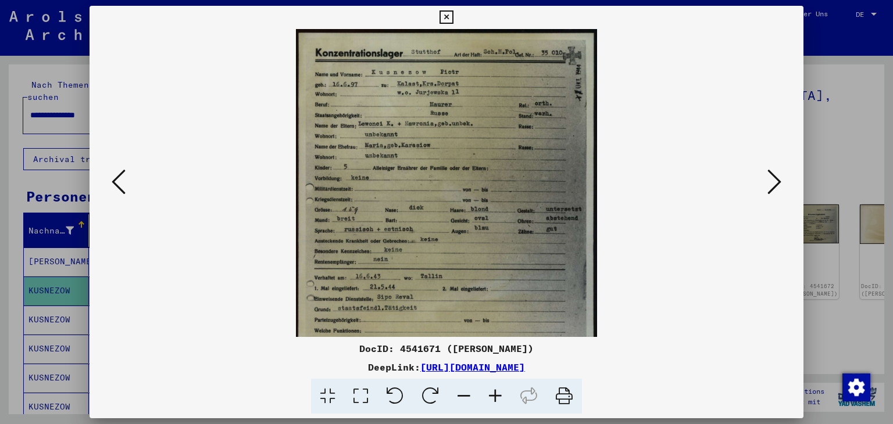
click at [496, 394] on icon at bounding box center [495, 396] width 31 height 35
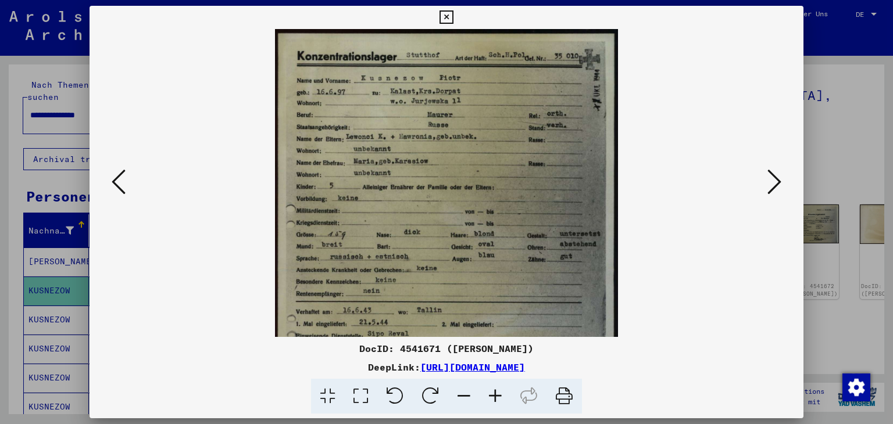
click at [496, 394] on icon at bounding box center [495, 396] width 31 height 35
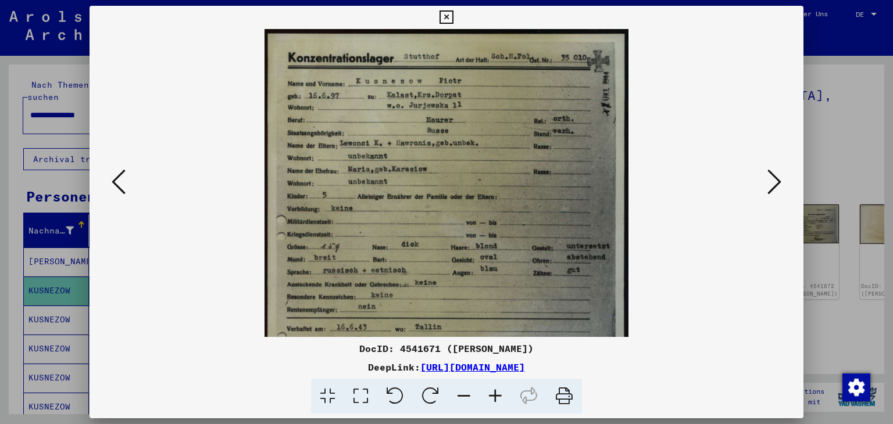
click at [496, 394] on icon at bounding box center [495, 396] width 31 height 35
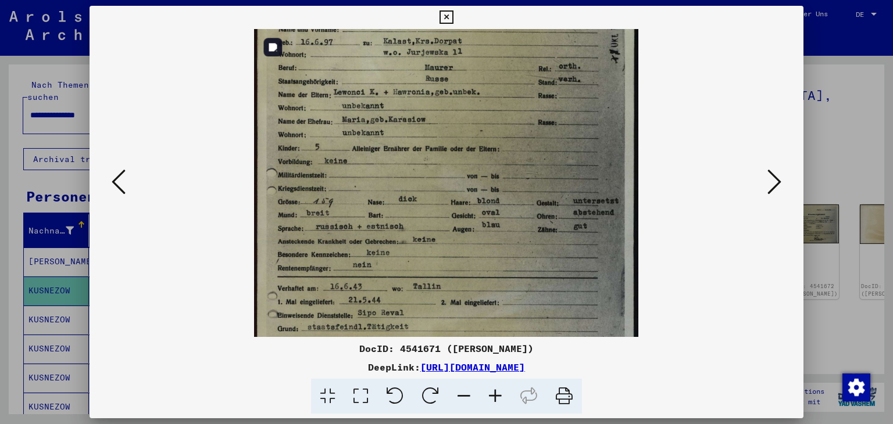
scroll to position [58, 0]
drag, startPoint x: 431, startPoint y: 277, endPoint x: 411, endPoint y: 219, distance: 60.9
click at [411, 219] on img at bounding box center [446, 241] width 384 height 541
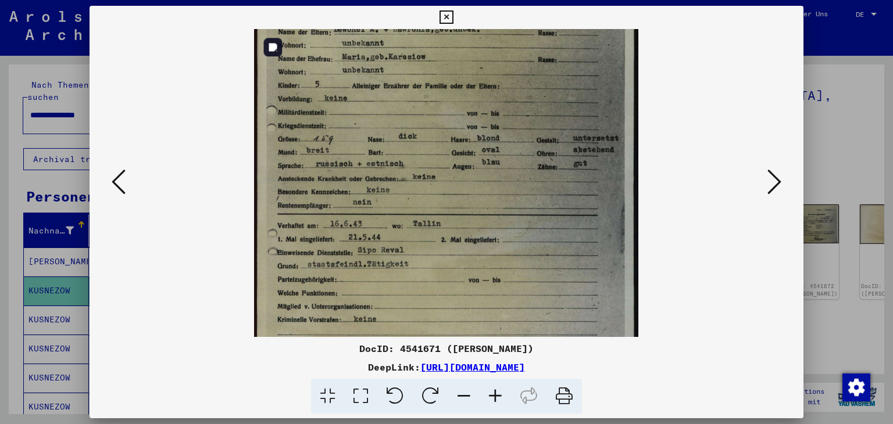
drag, startPoint x: 407, startPoint y: 224, endPoint x: 417, endPoint y: 163, distance: 61.9
click at [417, 163] on img at bounding box center [446, 179] width 384 height 541
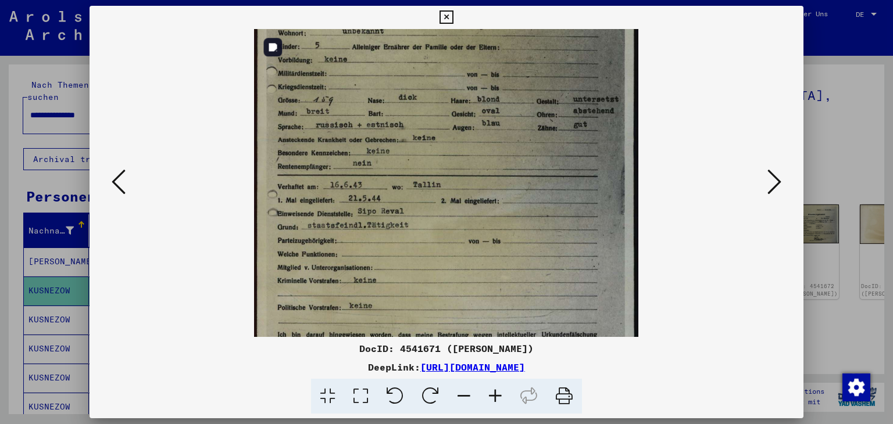
drag, startPoint x: 426, startPoint y: 223, endPoint x: 427, endPoint y: 191, distance: 32.0
click at [427, 191] on img at bounding box center [446, 140] width 384 height 541
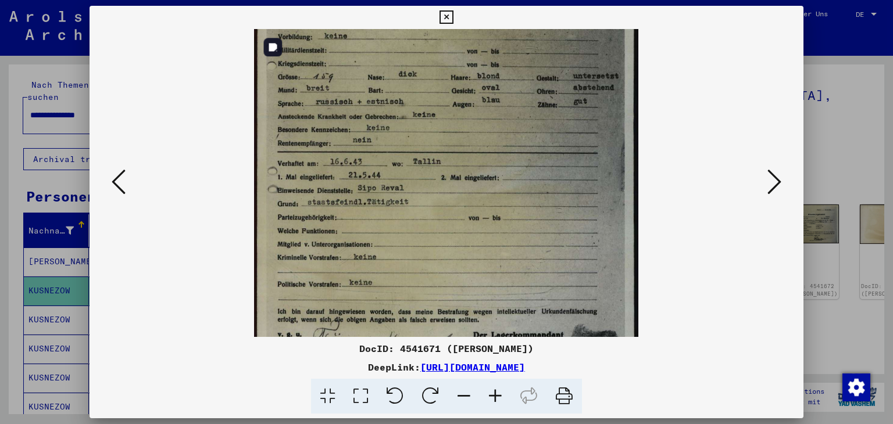
scroll to position [190, 0]
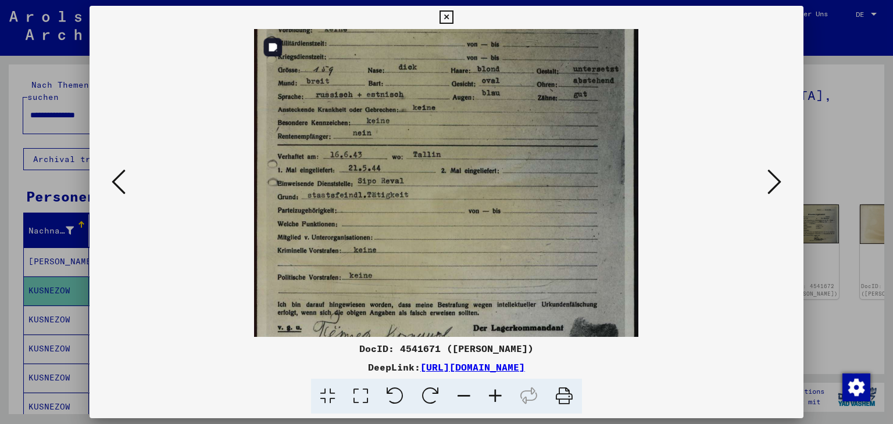
drag, startPoint x: 427, startPoint y: 234, endPoint x: 428, endPoint y: 205, distance: 29.7
click at [428, 205] on img at bounding box center [446, 110] width 384 height 541
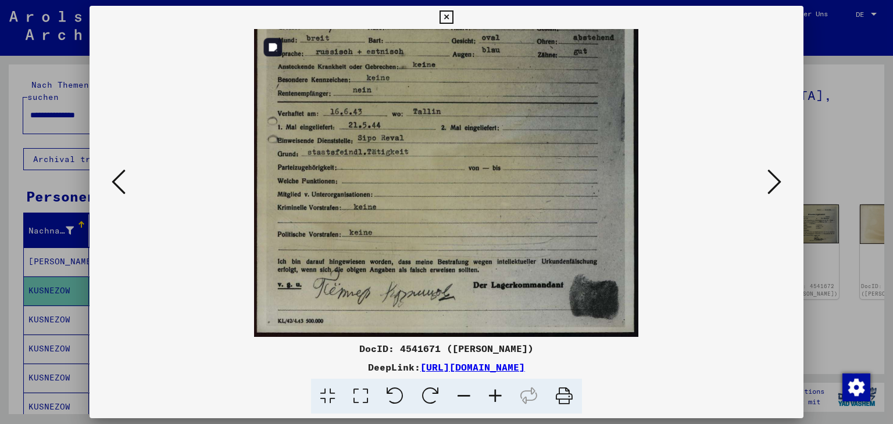
drag, startPoint x: 450, startPoint y: 233, endPoint x: 459, endPoint y: 161, distance: 72.6
click at [459, 161] on img at bounding box center [446, 67] width 384 height 541
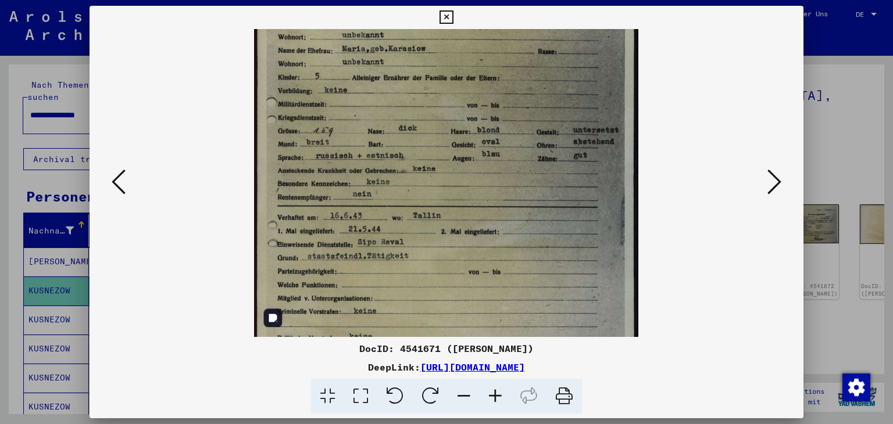
drag, startPoint x: 430, startPoint y: 98, endPoint x: 433, endPoint y: 180, distance: 81.4
click at [435, 212] on img at bounding box center [446, 171] width 384 height 541
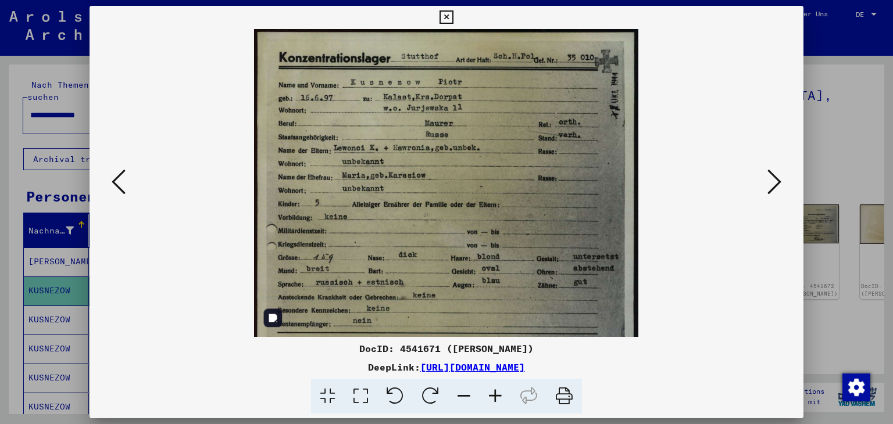
drag, startPoint x: 416, startPoint y: 201, endPoint x: 419, endPoint y: 224, distance: 22.9
click at [419, 224] on img at bounding box center [446, 297] width 384 height 541
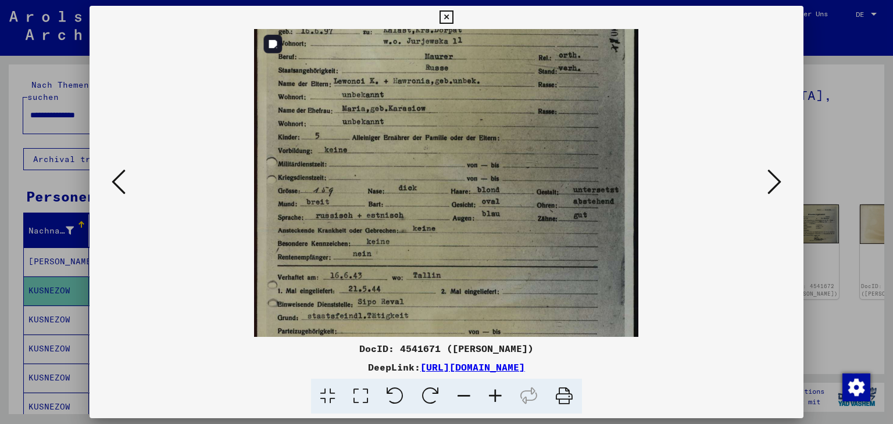
drag, startPoint x: 440, startPoint y: 210, endPoint x: 438, endPoint y: 139, distance: 71.5
click at [439, 139] on img at bounding box center [446, 230] width 384 height 541
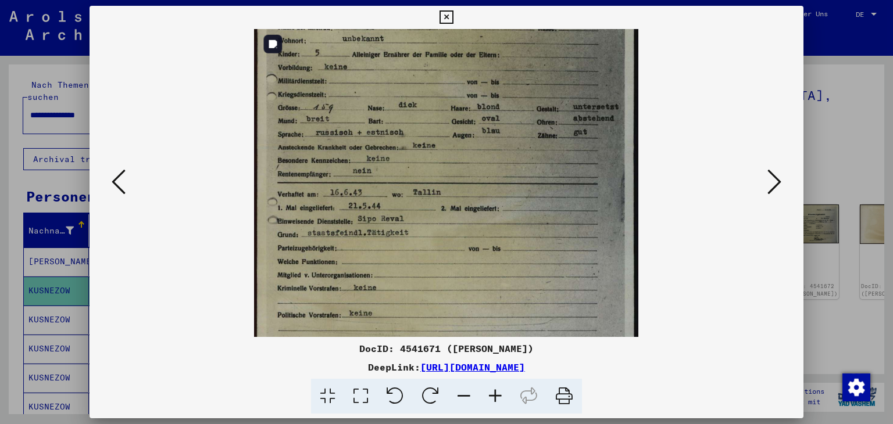
drag, startPoint x: 438, startPoint y: 192, endPoint x: 435, endPoint y: 122, distance: 69.8
click at [435, 122] on img at bounding box center [446, 147] width 384 height 541
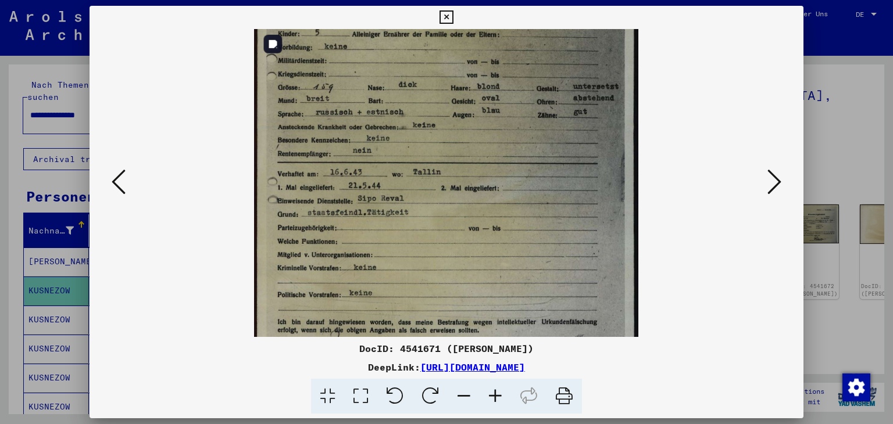
scroll to position [233, 0]
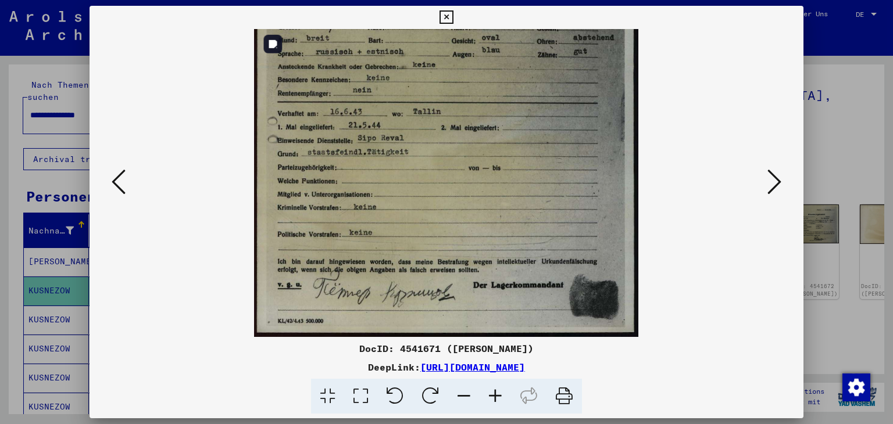
drag, startPoint x: 452, startPoint y: 144, endPoint x: 453, endPoint y: 119, distance: 25.6
click at [452, 115] on img at bounding box center [446, 67] width 384 height 541
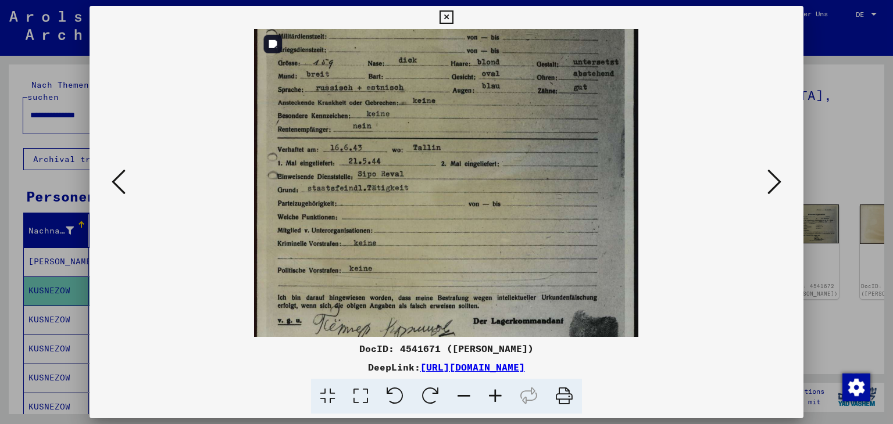
drag, startPoint x: 464, startPoint y: 169, endPoint x: 473, endPoint y: 225, distance: 56.6
click at [473, 225] on img at bounding box center [446, 103] width 384 height 541
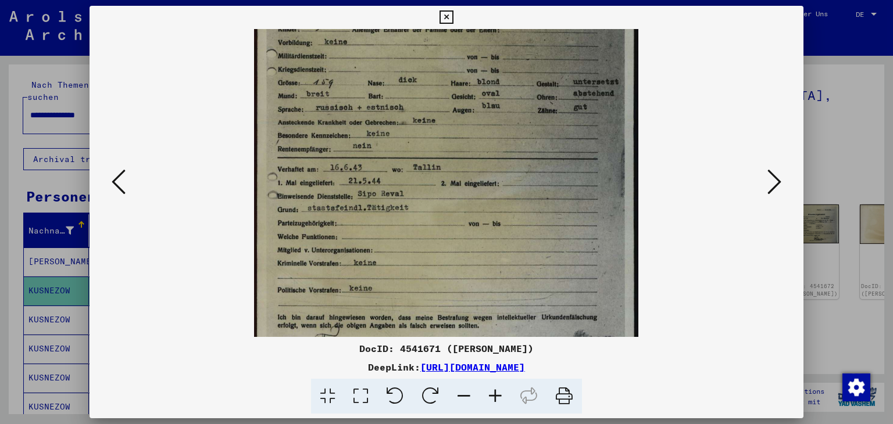
click at [776, 183] on icon at bounding box center [774, 182] width 14 height 28
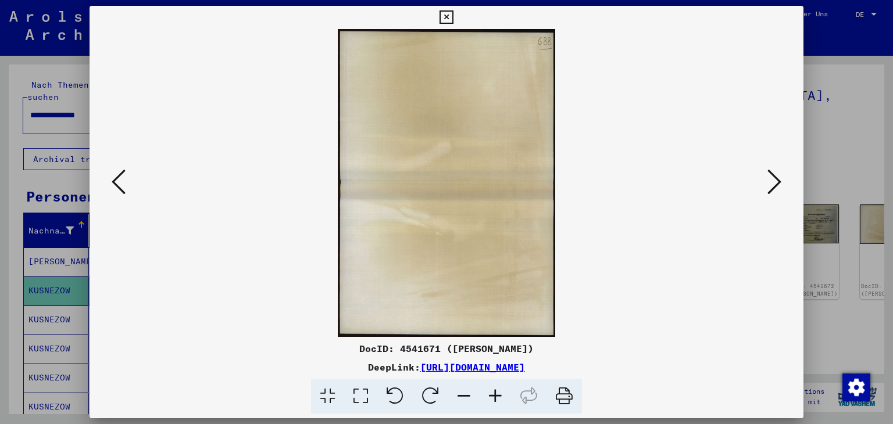
scroll to position [0, 0]
click at [775, 183] on icon at bounding box center [774, 182] width 14 height 28
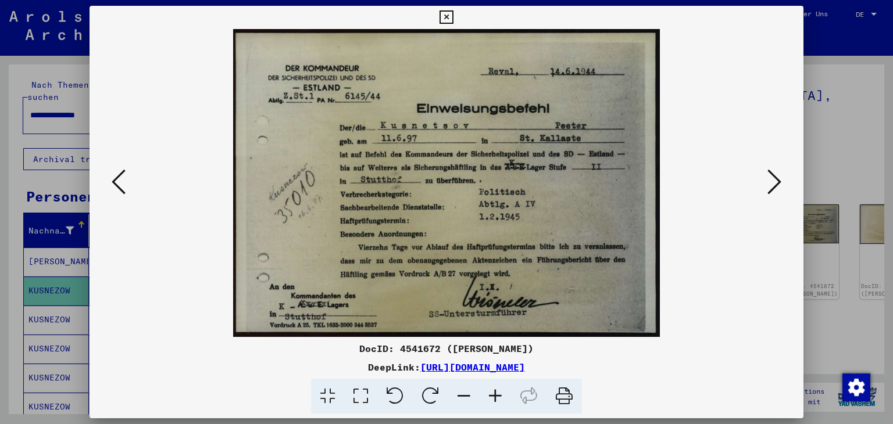
drag, startPoint x: 449, startPoint y: 17, endPoint x: 421, endPoint y: 23, distance: 28.5
click at [449, 17] on icon at bounding box center [446, 17] width 13 height 14
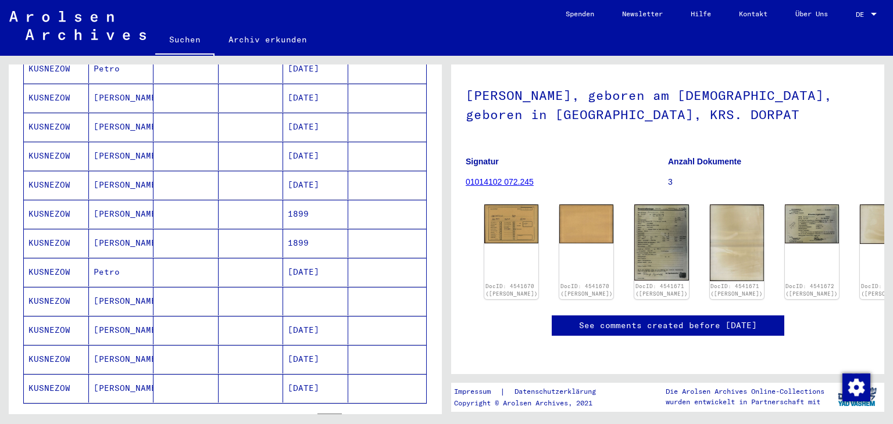
scroll to position [687, 0]
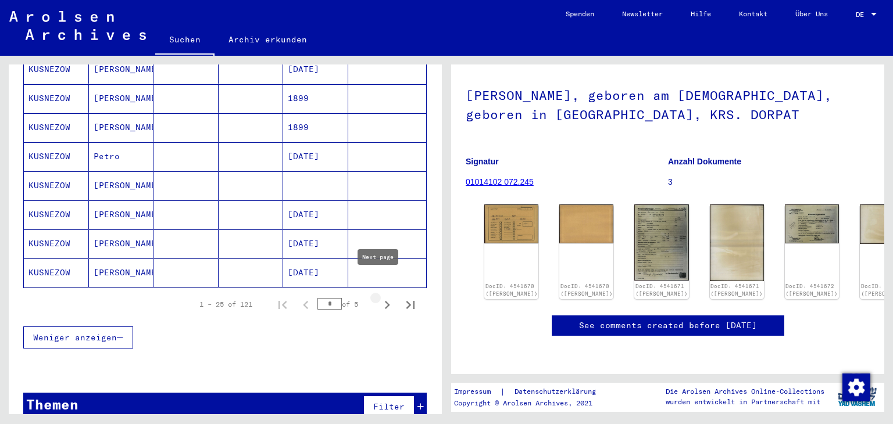
click at [379, 297] on icon "Next page" at bounding box center [387, 305] width 16 height 16
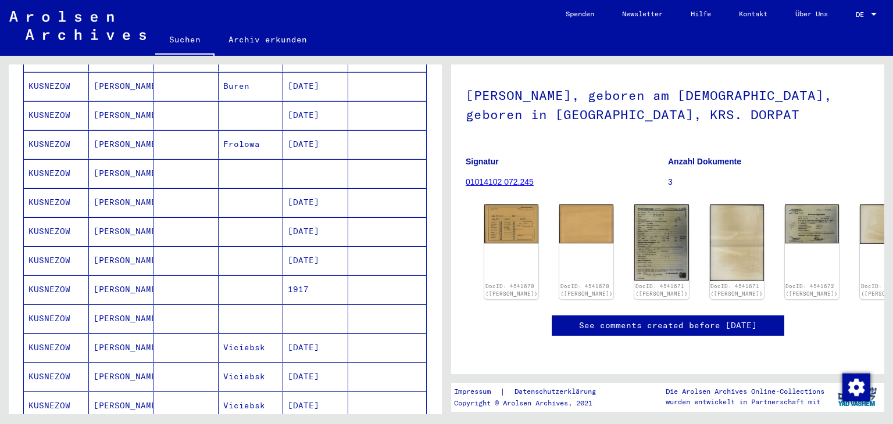
scroll to position [628, 0]
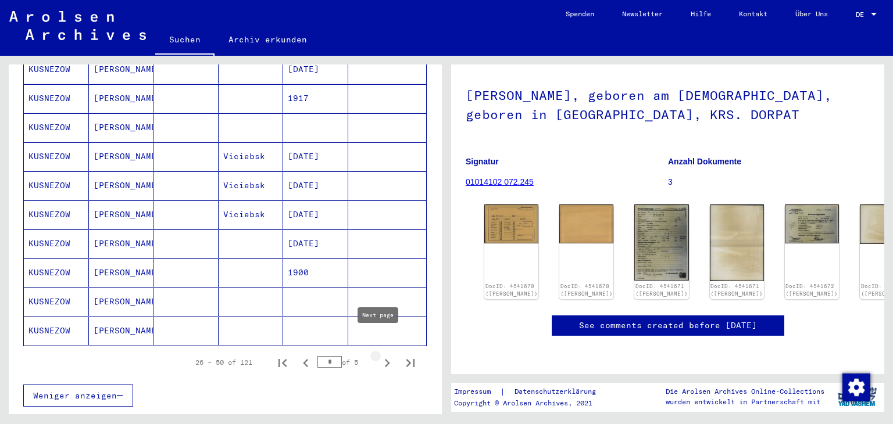
click at [379, 355] on icon "Next page" at bounding box center [387, 363] width 16 height 16
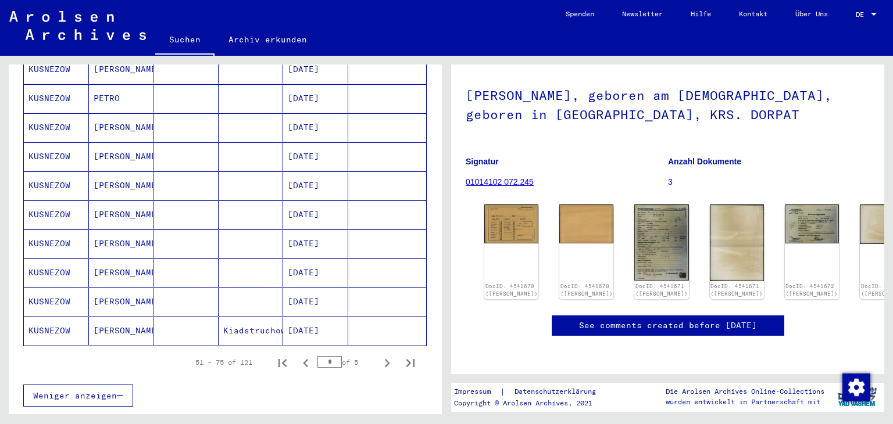
scroll to position [687, 0]
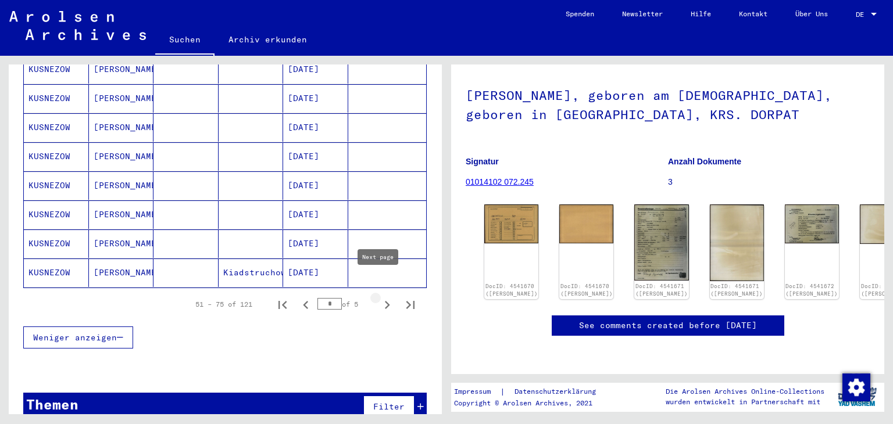
click at [379, 297] on icon "Next page" at bounding box center [387, 305] width 16 height 16
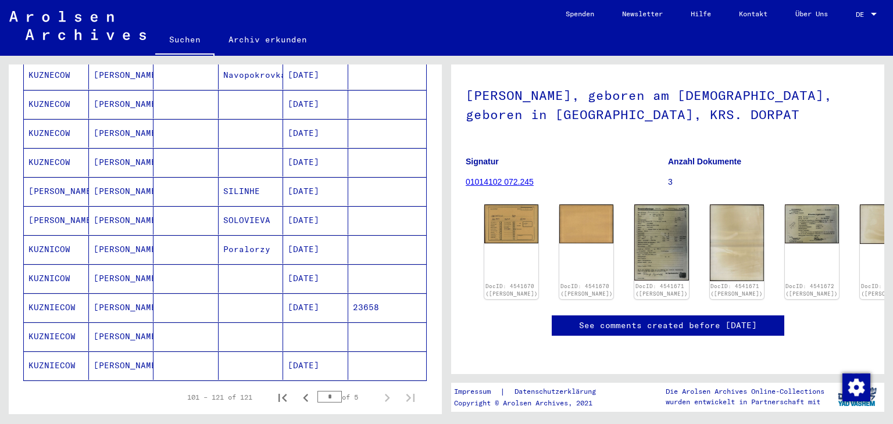
scroll to position [571, 0]
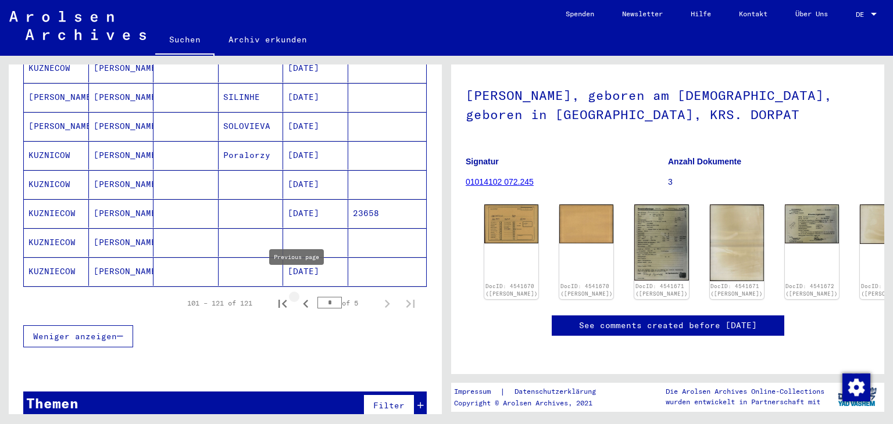
click at [298, 296] on icon "Previous page" at bounding box center [306, 304] width 16 height 16
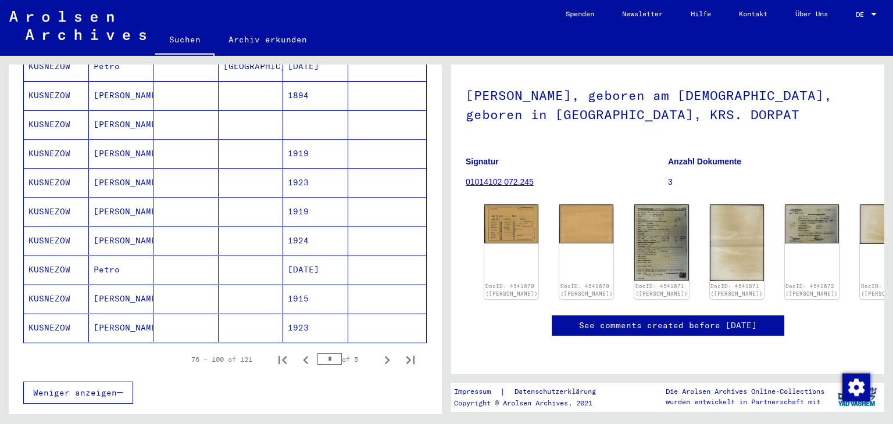
scroll to position [687, 0]
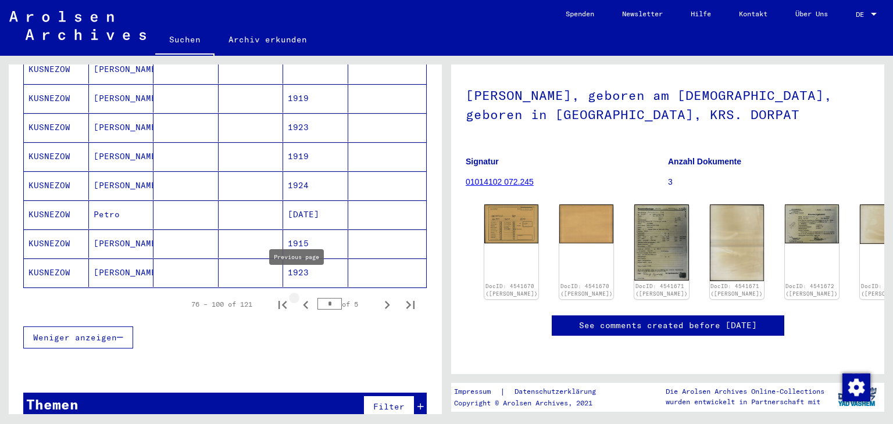
click at [303, 301] on icon "Previous page" at bounding box center [305, 305] width 5 height 8
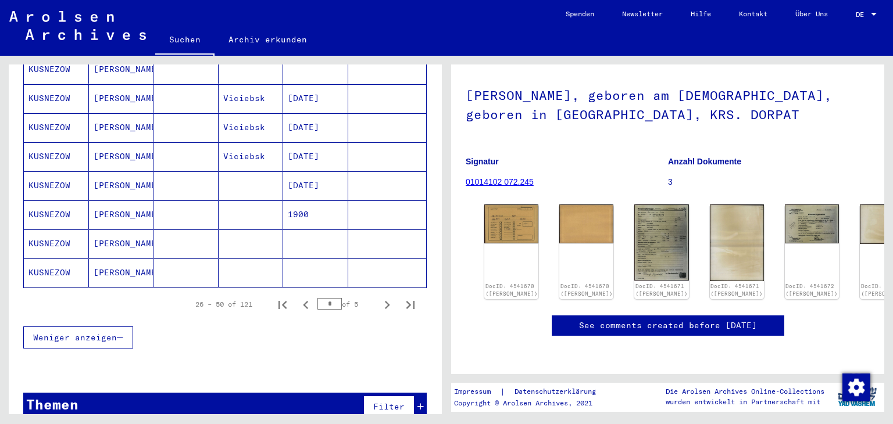
click at [303, 301] on icon "Previous page" at bounding box center [305, 305] width 5 height 8
type input "*"
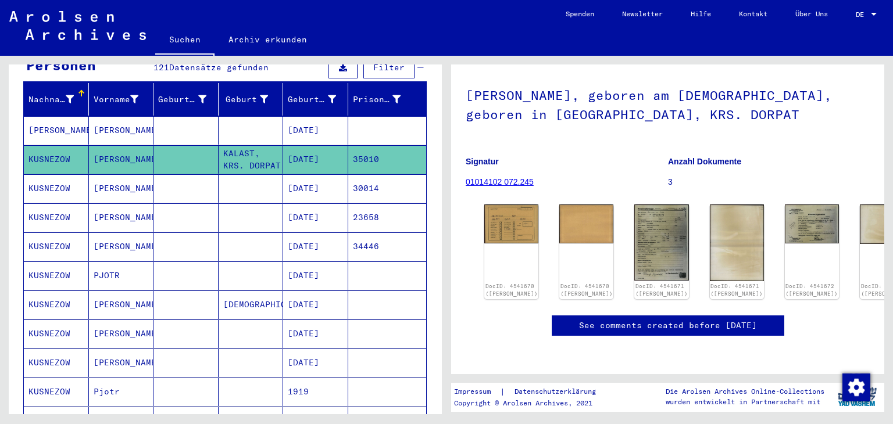
scroll to position [105, 0]
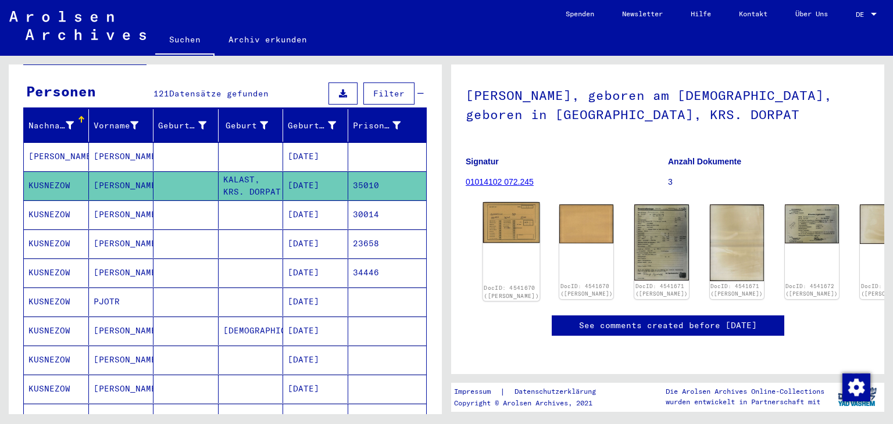
click at [505, 202] on img at bounding box center [511, 222] width 57 height 41
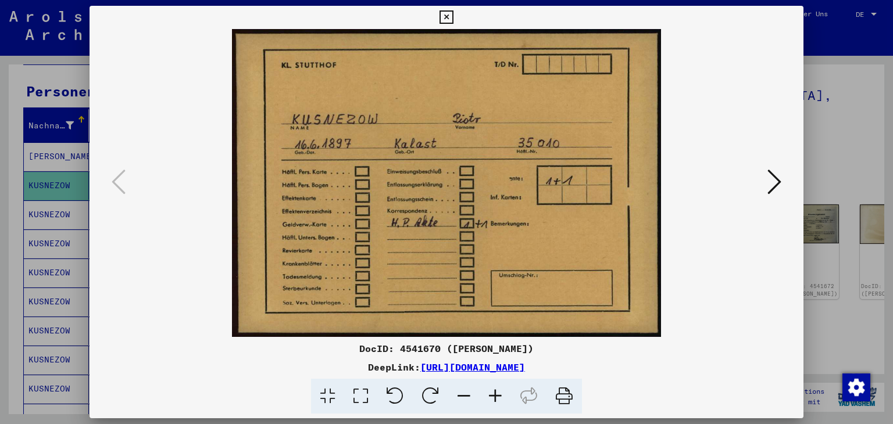
click at [774, 184] on icon at bounding box center [774, 182] width 14 height 28
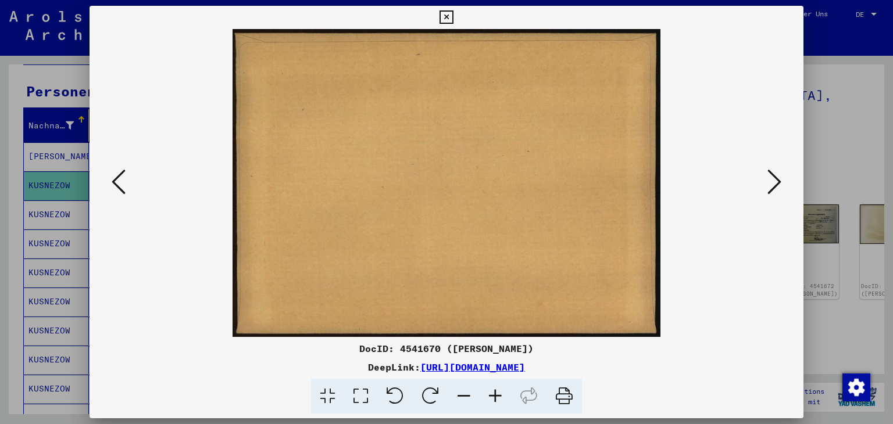
click at [775, 184] on icon at bounding box center [774, 182] width 14 height 28
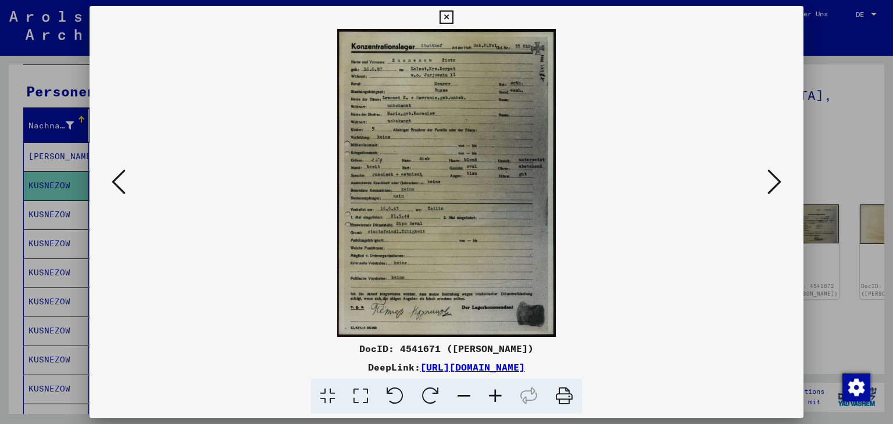
click at [498, 393] on icon at bounding box center [495, 396] width 31 height 35
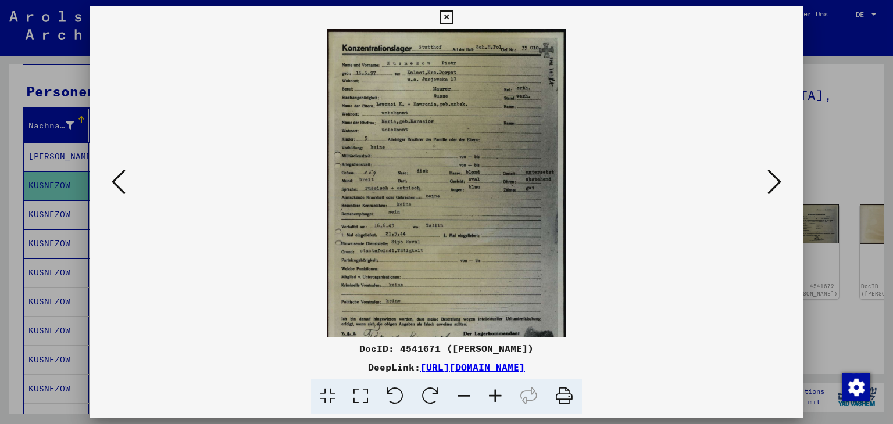
click at [498, 393] on icon at bounding box center [495, 396] width 31 height 35
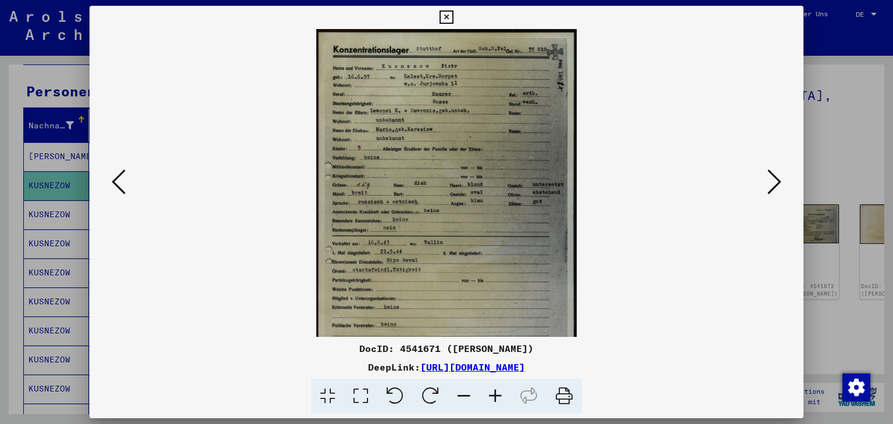
click at [498, 394] on icon at bounding box center [495, 396] width 31 height 35
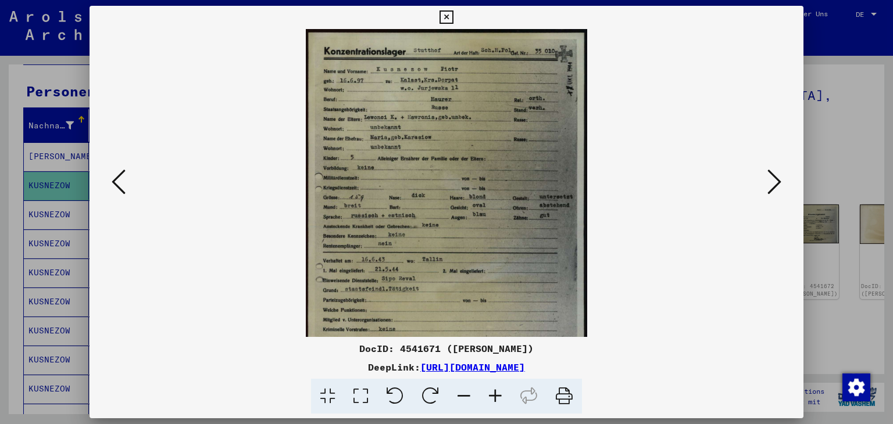
click at [498, 394] on icon at bounding box center [495, 396] width 31 height 35
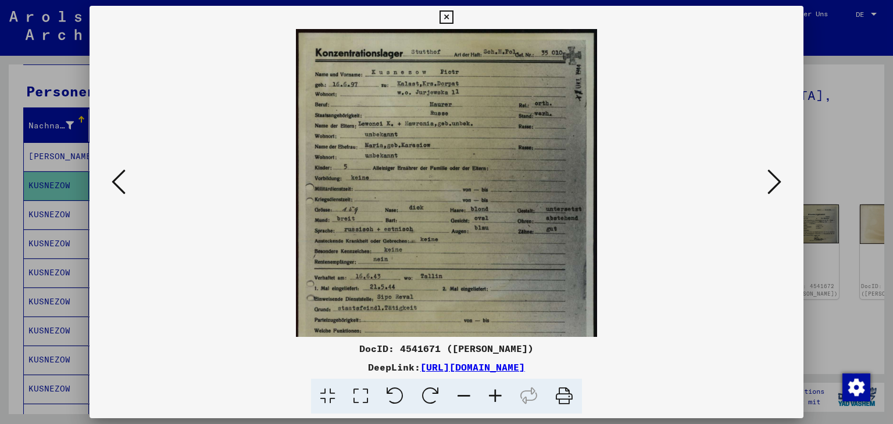
click at [498, 394] on icon at bounding box center [495, 396] width 31 height 35
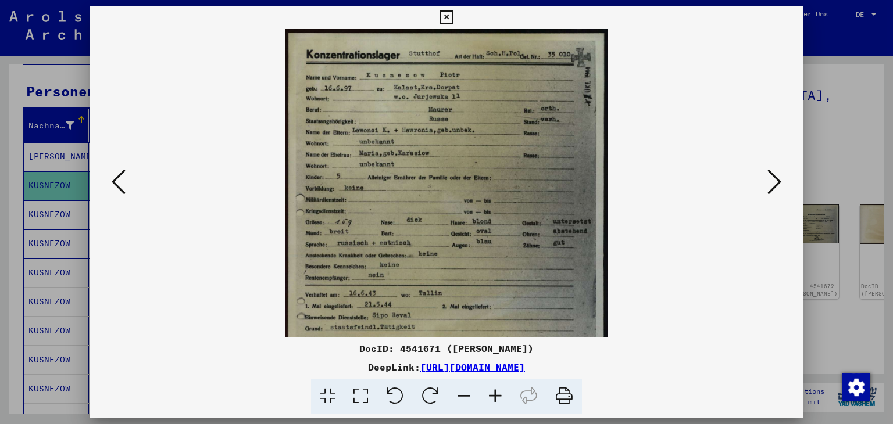
click at [498, 394] on icon at bounding box center [495, 396] width 31 height 35
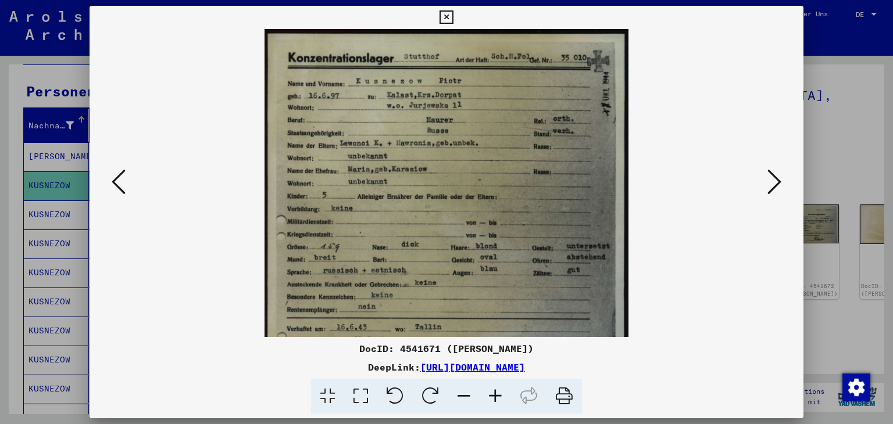
click at [498, 394] on icon at bounding box center [495, 396] width 31 height 35
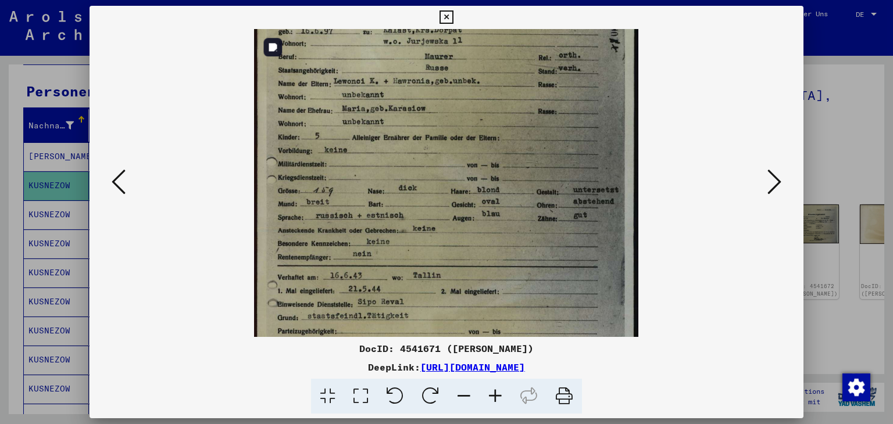
drag, startPoint x: 487, startPoint y: 266, endPoint x: 488, endPoint y: 133, distance: 133.1
click at [488, 135] on img at bounding box center [446, 230] width 384 height 541
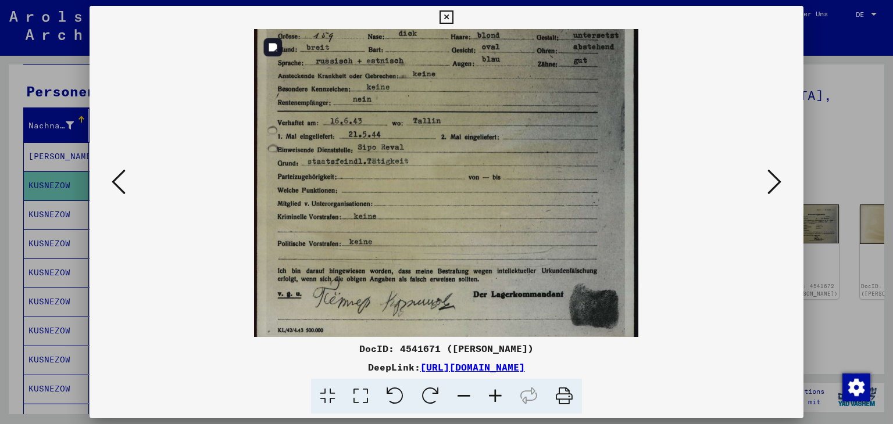
drag, startPoint x: 501, startPoint y: 243, endPoint x: 506, endPoint y: 152, distance: 91.4
click at [505, 152] on img at bounding box center [446, 76] width 384 height 541
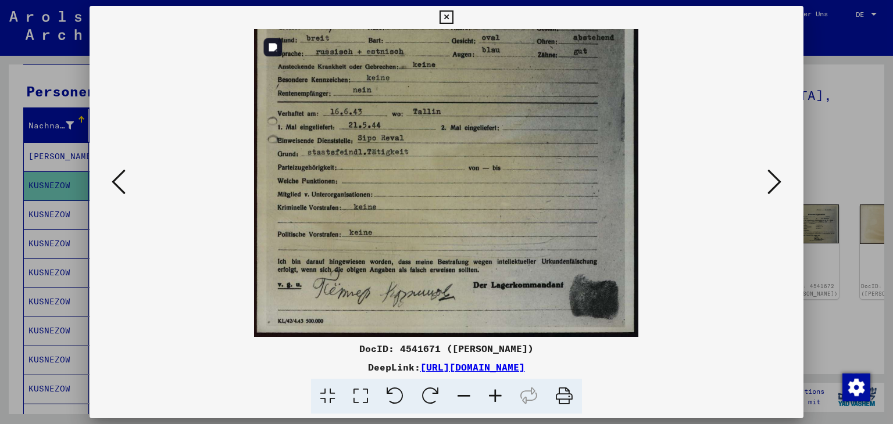
drag, startPoint x: 519, startPoint y: 263, endPoint x: 516, endPoint y: 214, distance: 48.9
click at [516, 214] on img at bounding box center [446, 67] width 384 height 541
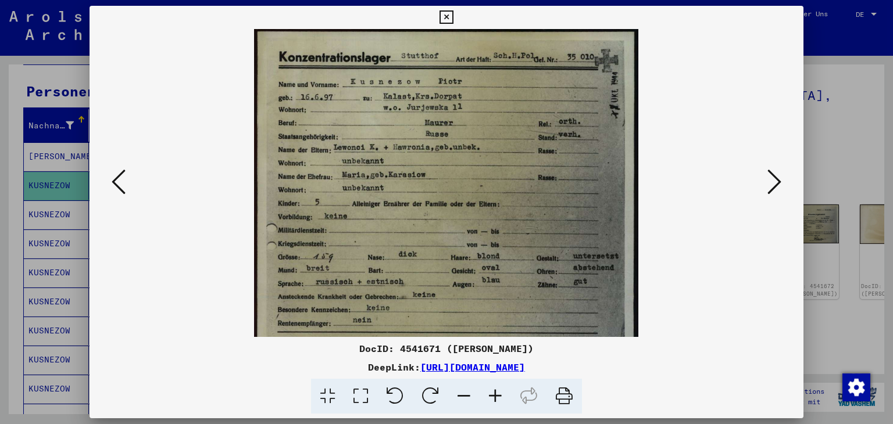
scroll to position [2, 0]
drag, startPoint x: 471, startPoint y: 121, endPoint x: 443, endPoint y: 340, distance: 220.4
click at [437, 340] on div "DocID: 4541671 (PIOTR KUSNEZOW) DeepLink: https://collections.arolsen-archives.…" at bounding box center [447, 210] width 714 height 409
click at [768, 184] on icon at bounding box center [774, 182] width 14 height 28
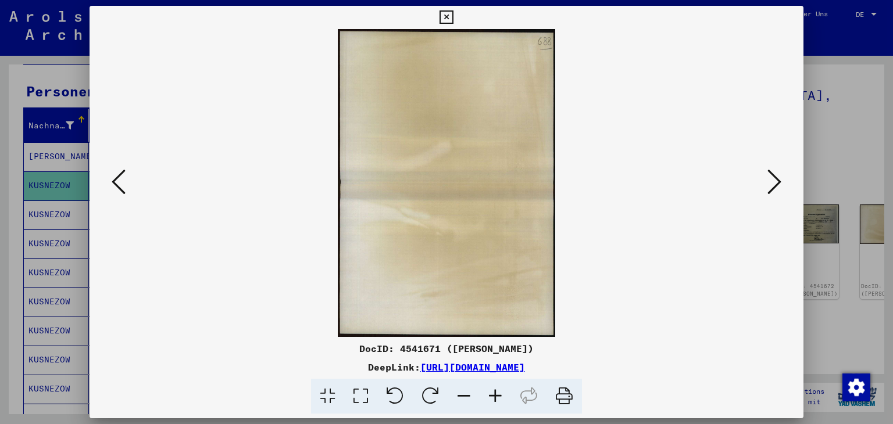
click at [768, 184] on icon at bounding box center [774, 182] width 14 height 28
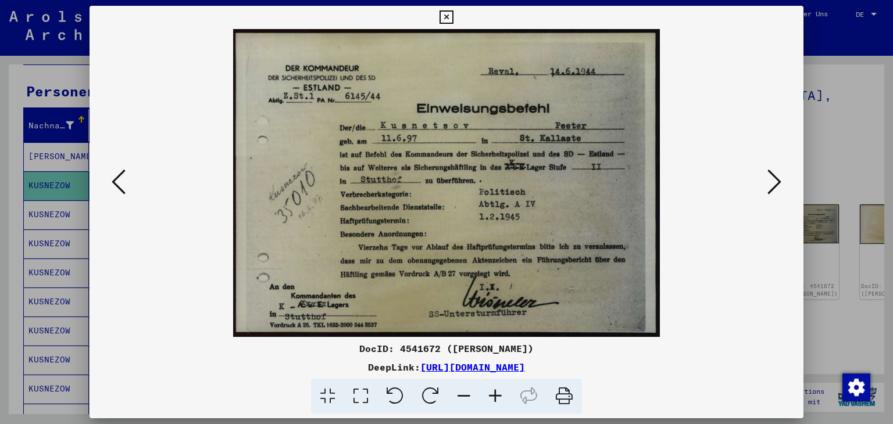
click at [119, 180] on icon at bounding box center [119, 182] width 14 height 28
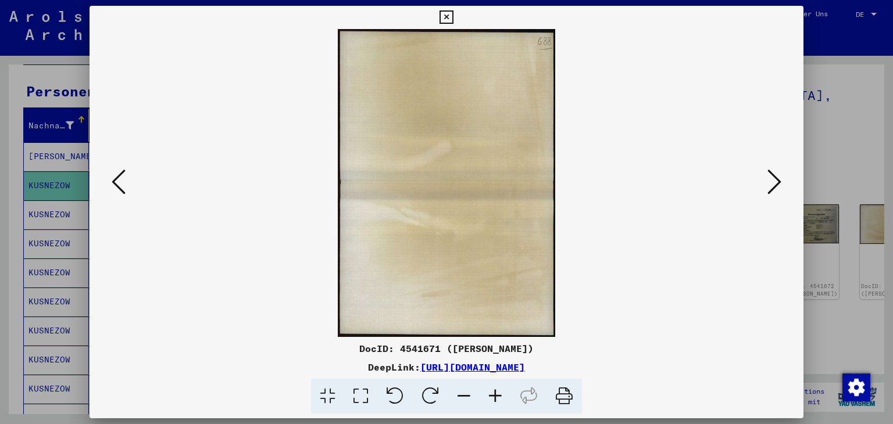
click at [119, 180] on icon at bounding box center [119, 182] width 14 height 28
